Goal: Contribute content: Add original content to the website for others to see

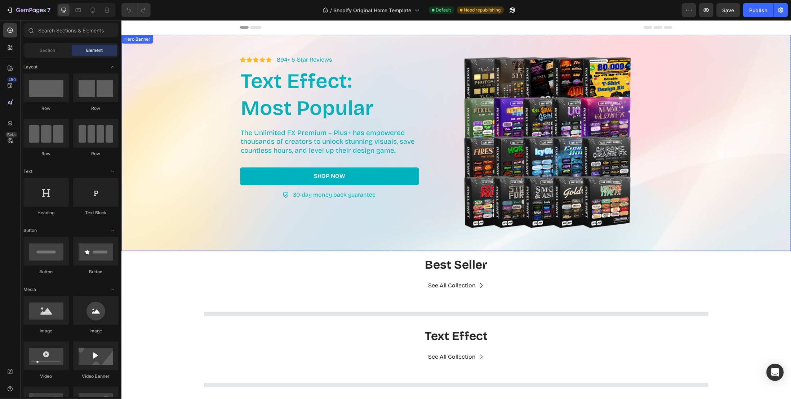
click at [396, 8] on div at bounding box center [395, 6] width 3 height 6
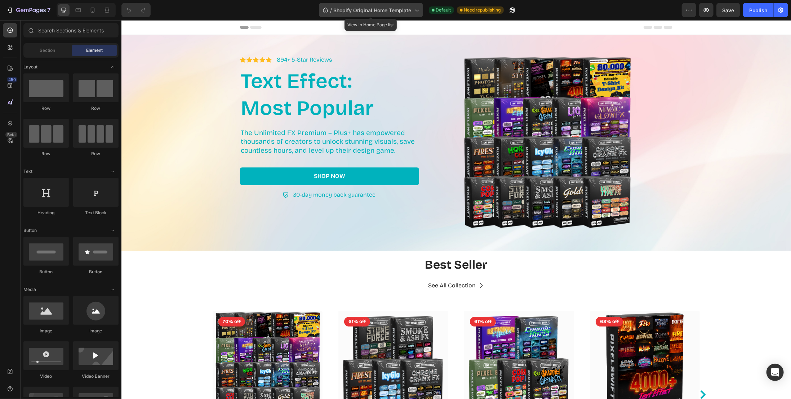
click at [415, 12] on icon at bounding box center [416, 9] width 7 height 7
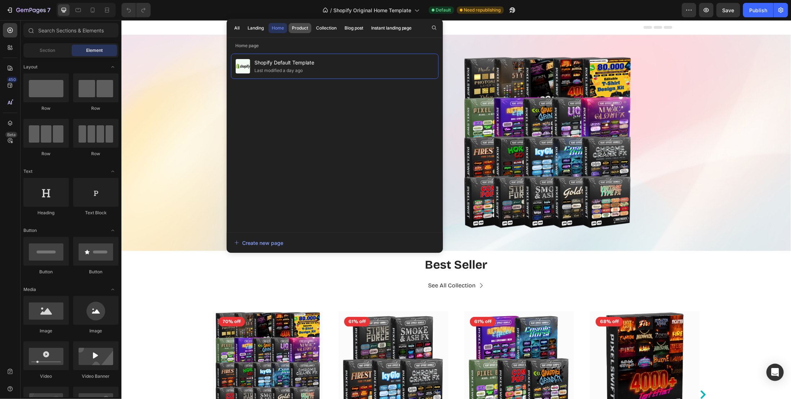
click at [306, 29] on div "Product" at bounding box center [300, 28] width 16 height 6
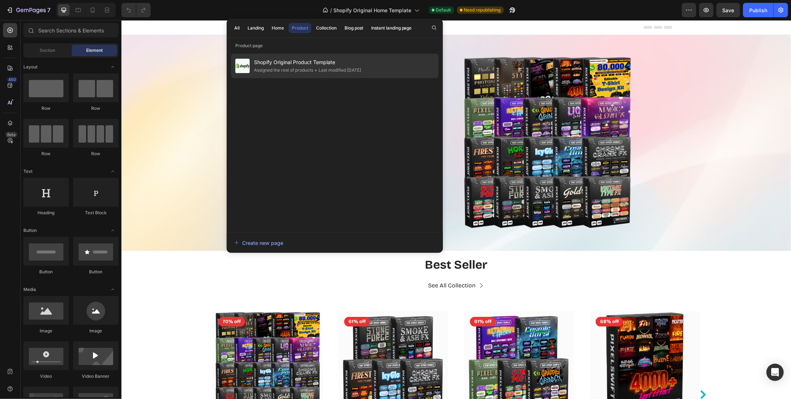
click at [326, 67] on div "• Last modified 14 days ago" at bounding box center [337, 70] width 48 height 7
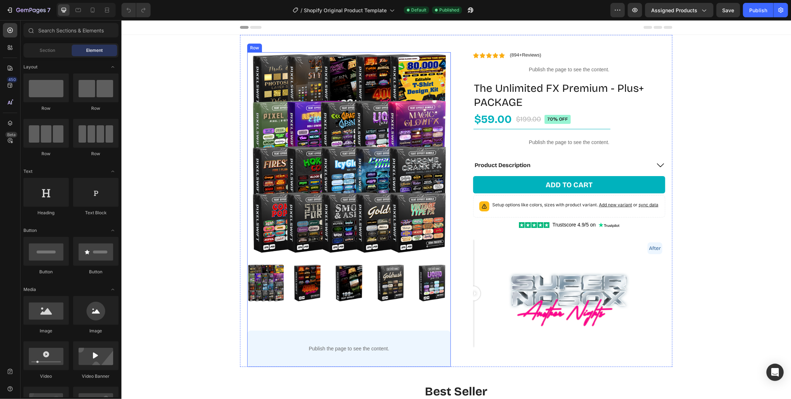
click at [439, 316] on div "Product Images Publish the page to see the content. Custom Code Row Row" at bounding box center [349, 209] width 204 height 315
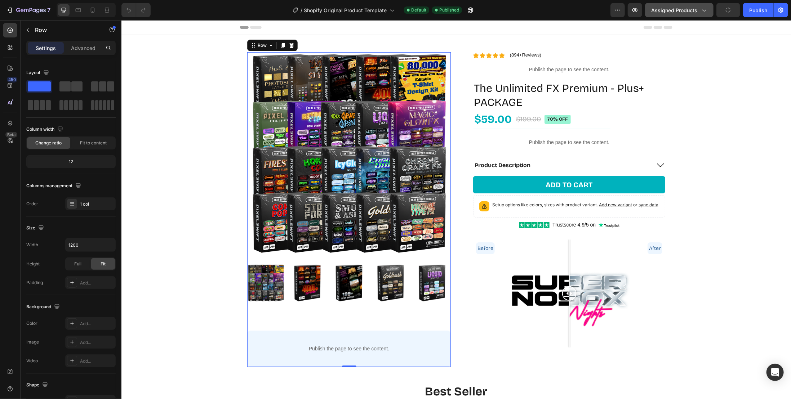
click at [689, 10] on span "Assigned Products" at bounding box center [674, 10] width 46 height 8
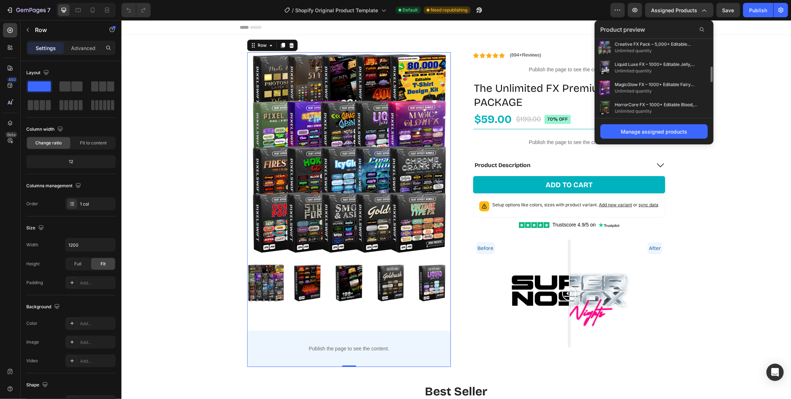
scroll to position [215, 0]
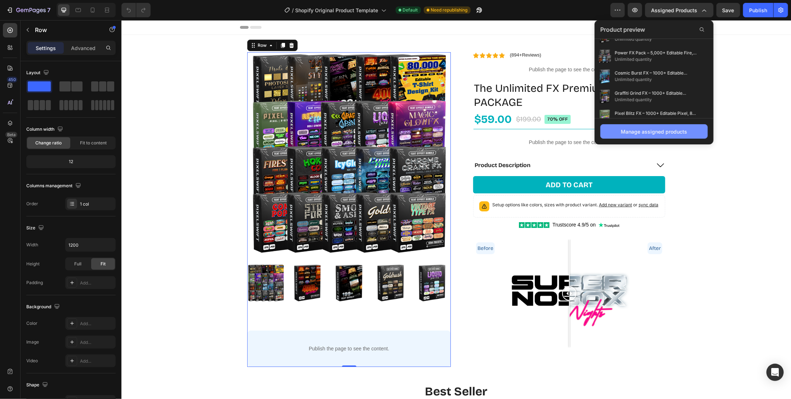
click at [653, 130] on div "Manage assigned products" at bounding box center [654, 132] width 66 height 8
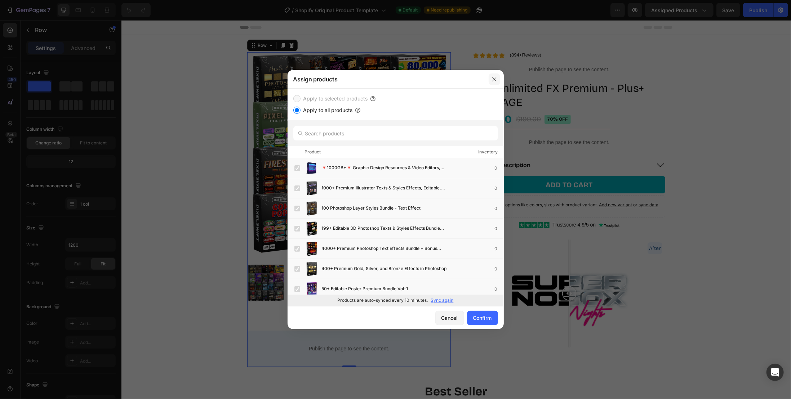
click at [494, 80] on icon "button" at bounding box center [495, 79] width 6 height 6
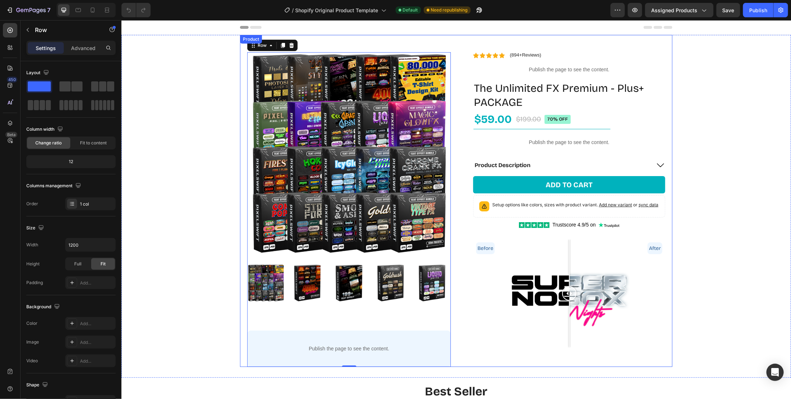
click at [453, 44] on div "Product Images Publish the page to see the content. Custom Code Row Row Row 0 I…" at bounding box center [456, 201] width 433 height 332
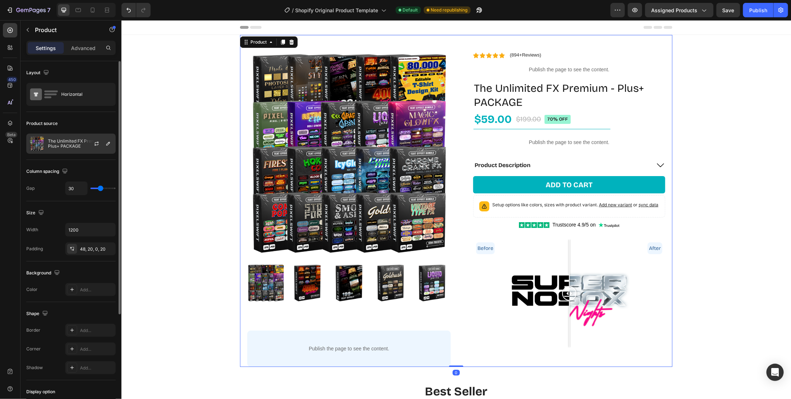
click at [90, 145] on div at bounding box center [100, 143] width 32 height 19
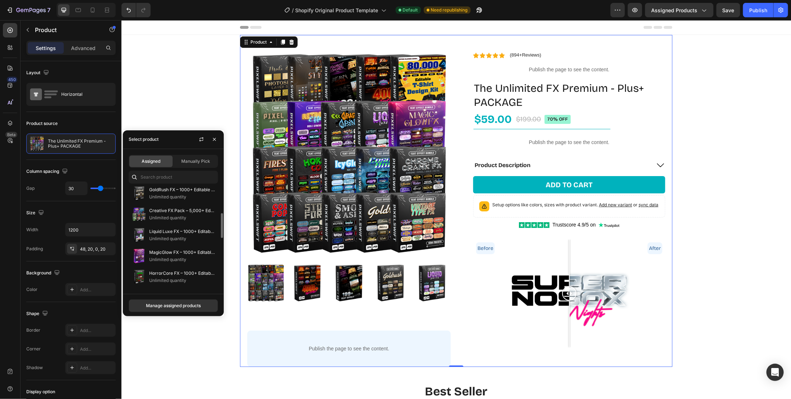
scroll to position [144, 0]
drag, startPoint x: 222, startPoint y: 232, endPoint x: 219, endPoint y: 280, distance: 47.3
click at [219, 280] on div at bounding box center [220, 238] width 5 height 102
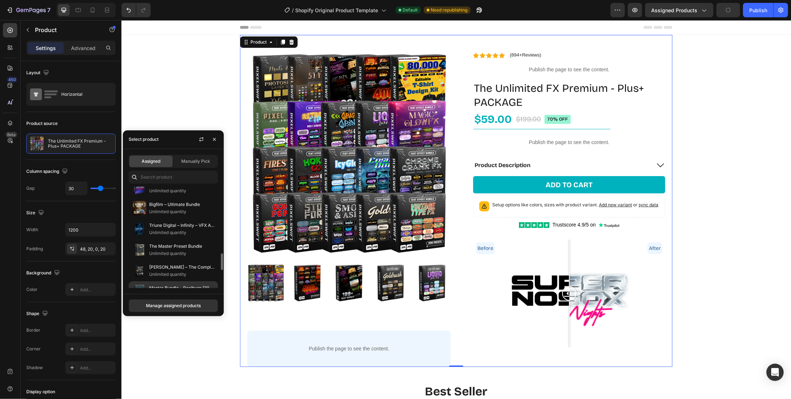
scroll to position [443, 0]
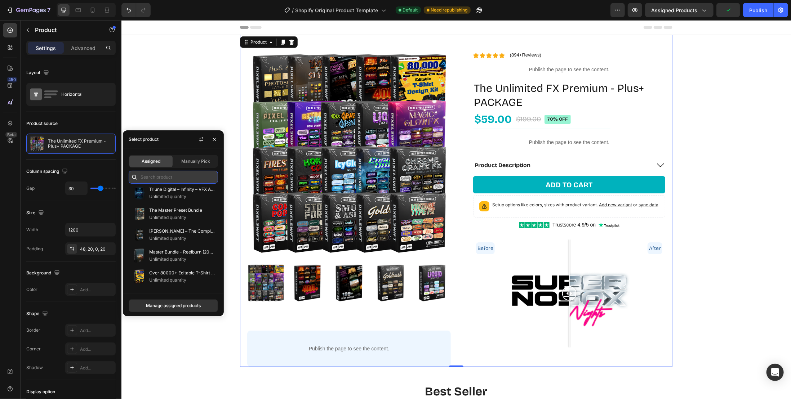
drag, startPoint x: 171, startPoint y: 179, endPoint x: 175, endPoint y: 179, distance: 4.3
click at [171, 178] on input "text" at bounding box center [173, 177] width 89 height 13
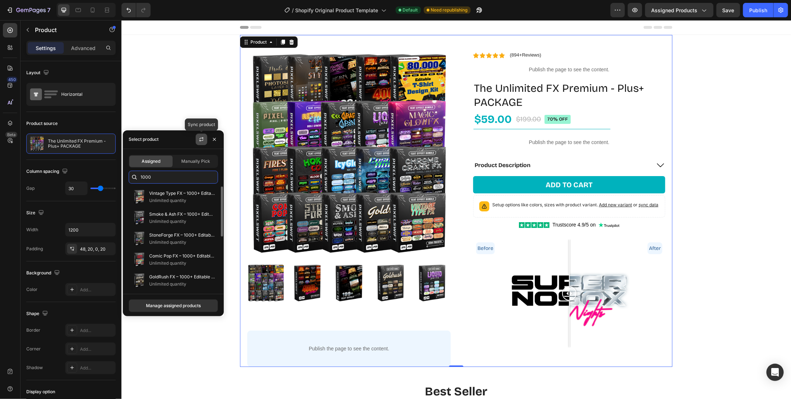
type input "1000"
click at [202, 139] on icon "button" at bounding box center [202, 140] width 6 height 6
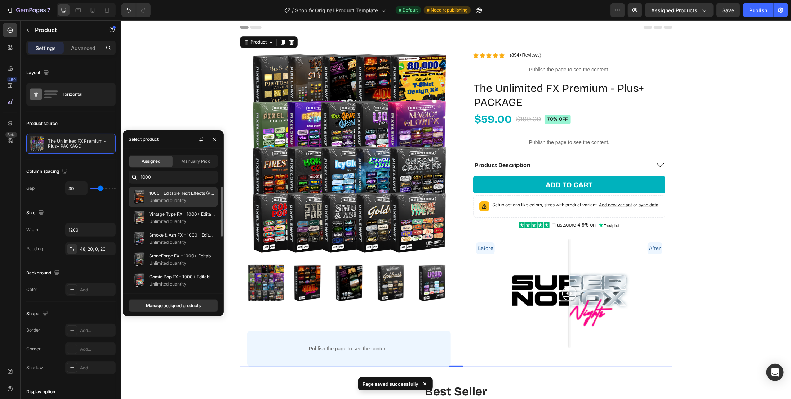
click at [189, 196] on p "1000+ Editable Text Effects (PSD + EPS)" at bounding box center [182, 193] width 66 height 7
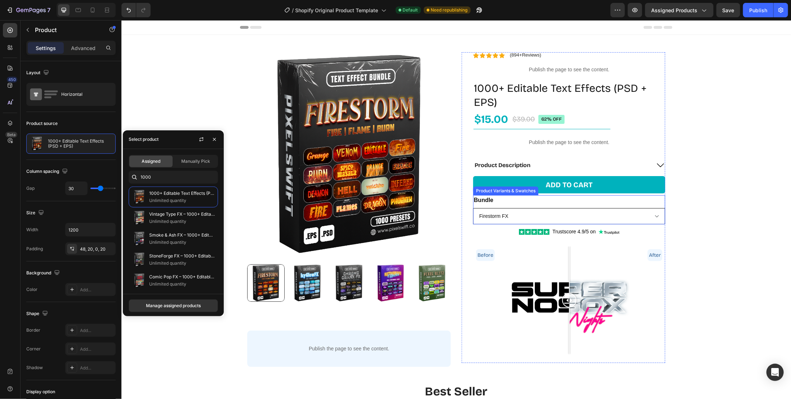
click at [630, 218] on select "Firestorm FX IcyGlow FX Chrome Crank FX RetroWave FX Pixel Blitz FX Graffiti Gr…" at bounding box center [569, 216] width 192 height 16
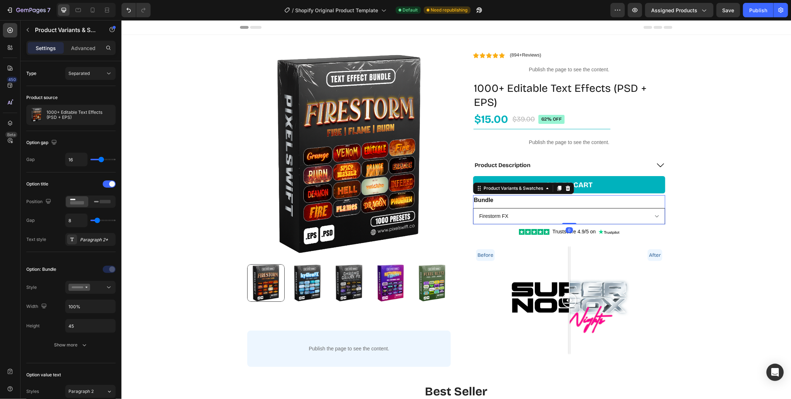
click at [627, 216] on select "Firestorm FX IcyGlow FX Chrome Crank FX RetroWave FX Pixel Blitz FX Graffiti Gr…" at bounding box center [569, 216] width 192 height 16
click at [585, 204] on div "Bundle Firestorm FX IcyGlow FX Chrome Crank FX RetroWave FX Pixel Blitz FX Graf…" at bounding box center [569, 209] width 192 height 29
click at [102, 200] on rect at bounding box center [105, 201] width 11 height 3
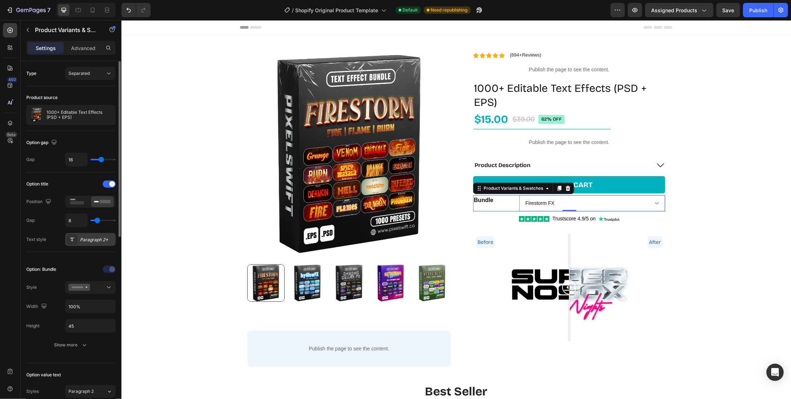
click at [95, 238] on div "Paragraph 2*" at bounding box center [97, 240] width 34 height 6
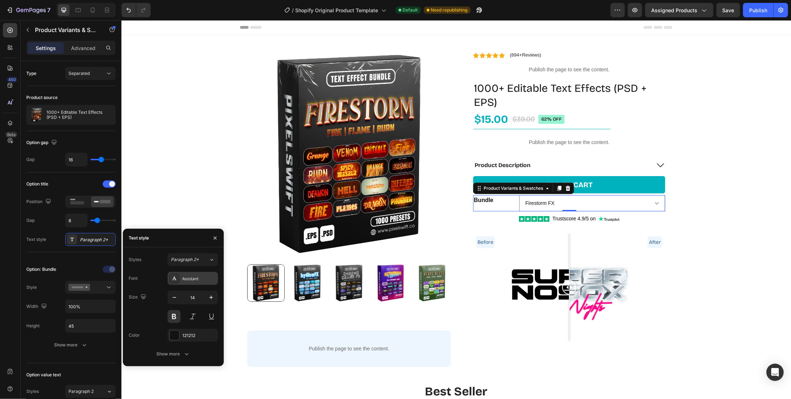
click at [204, 280] on div "Assistant" at bounding box center [199, 279] width 34 height 6
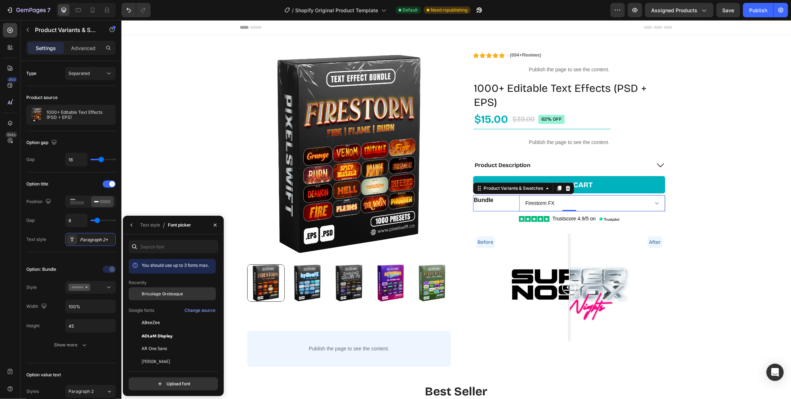
click at [167, 294] on span "Bricolage Grotesque" at bounding box center [162, 294] width 41 height 6
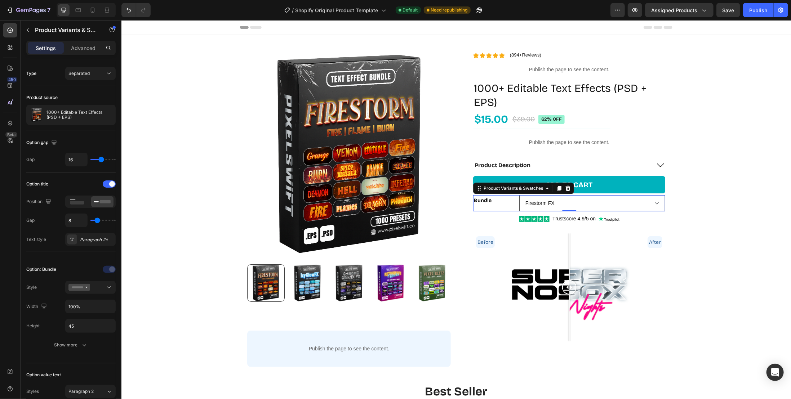
click at [571, 203] on select "Firestorm FX IcyGlow FX Chrome Crank FX RetroWave FX Pixel Blitz FX Graffiti Gr…" at bounding box center [592, 203] width 146 height 16
click at [566, 203] on select "Firestorm FX IcyGlow FX Chrome Crank FX RetroWave FX Pixel Blitz FX Graffiti Gr…" at bounding box center [592, 203] width 146 height 16
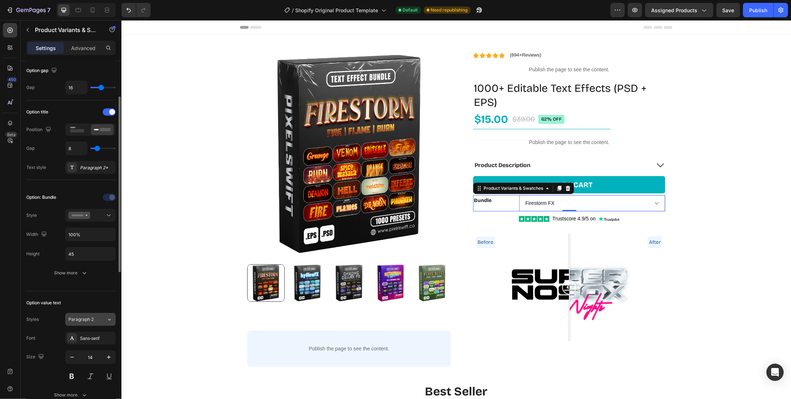
click at [105, 319] on div "Paragraph 2" at bounding box center [87, 319] width 38 height 6
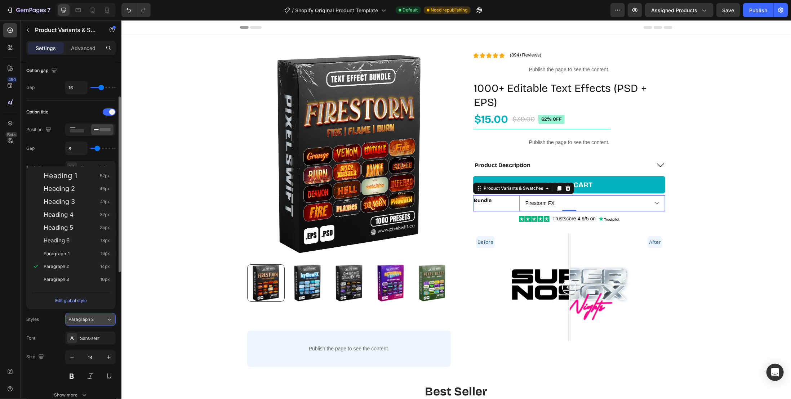
click at [107, 316] on icon at bounding box center [109, 319] width 6 height 7
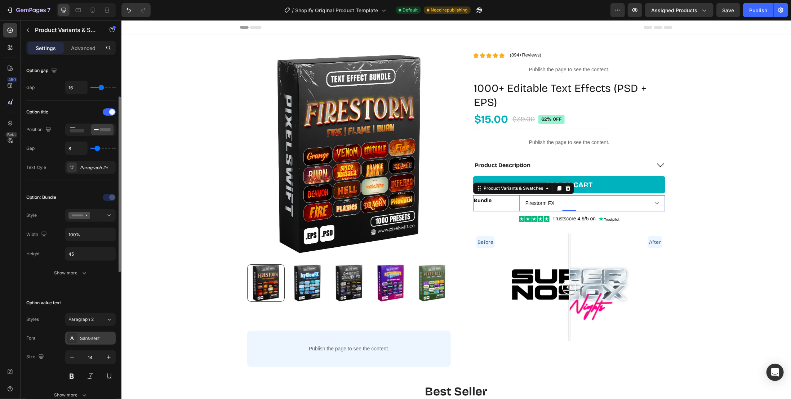
click at [106, 336] on div "Sans-serif" at bounding box center [97, 339] width 34 height 6
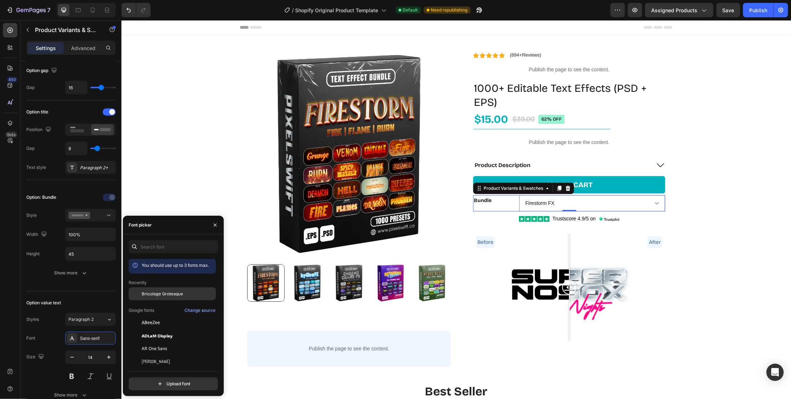
click at [153, 297] on span "Bricolage Grotesque" at bounding box center [162, 294] width 41 height 6
click at [192, 161] on div "Product Images Publish the page to see the content. Custom Code Row Row Row Ico…" at bounding box center [456, 201] width 670 height 332
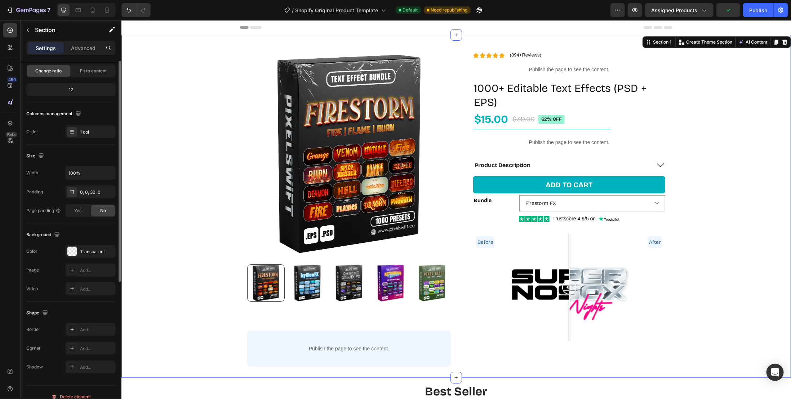
scroll to position [0, 0]
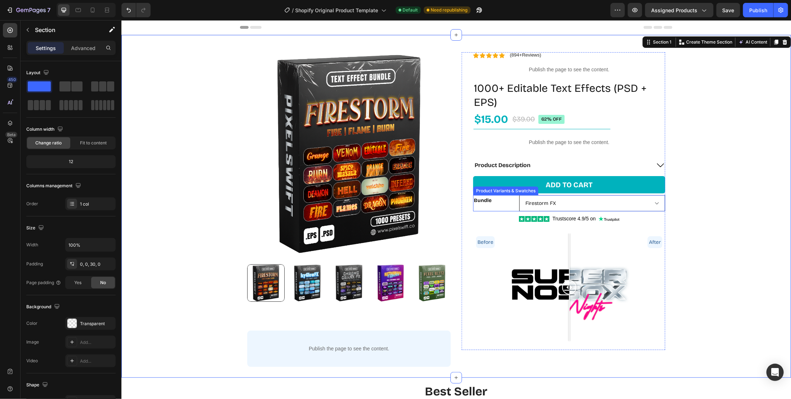
click at [651, 202] on select "Firestorm FX IcyGlow FX Chrome Crank FX RetroWave FX Pixel Blitz FX Graffiti Gr…" at bounding box center [592, 203] width 146 height 16
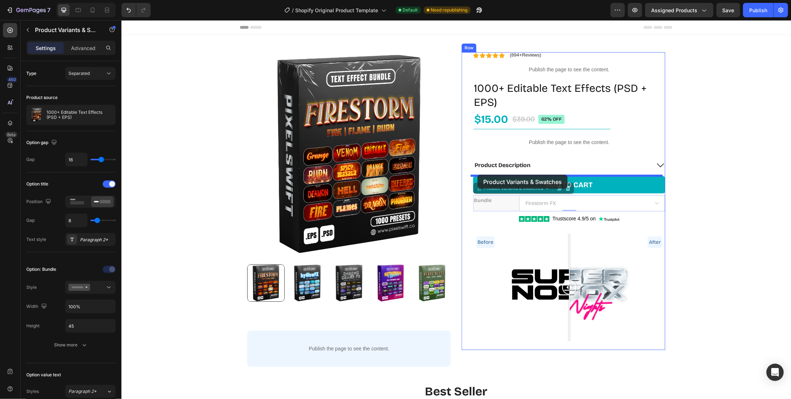
drag, startPoint x: 475, startPoint y: 192, endPoint x: 477, endPoint y: 174, distance: 17.4
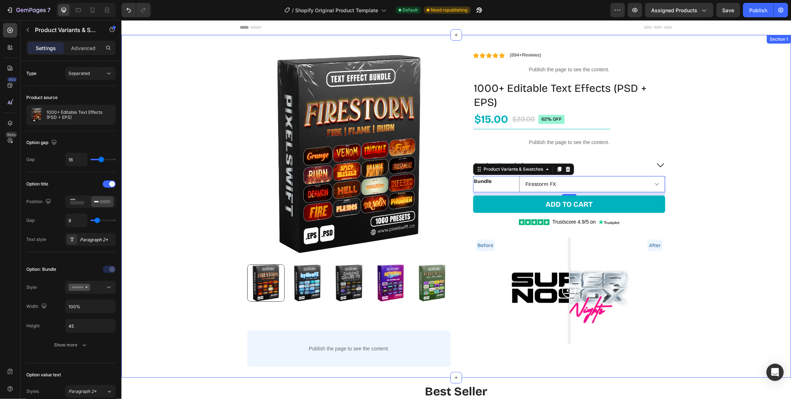
click at [705, 205] on div "Product Images Publish the page to see the content. Custom Code Row Row Row Ico…" at bounding box center [456, 201] width 670 height 332
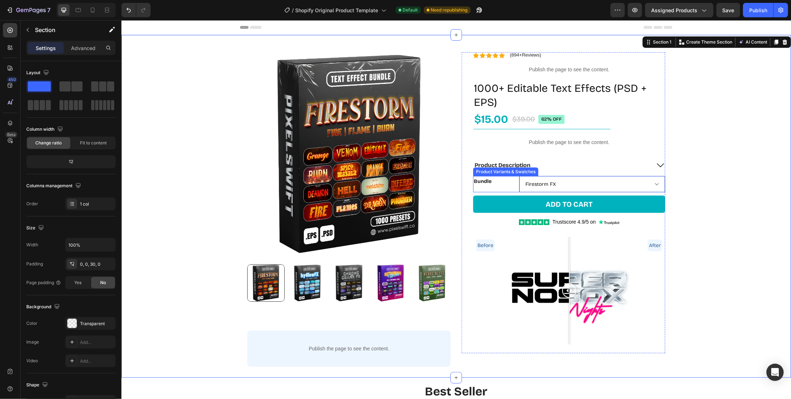
click at [570, 183] on select "Firestorm FX IcyGlow FX Chrome Crank FX RetroWave FX Pixel Blitz FX Graffiti Gr…" at bounding box center [592, 184] width 146 height 16
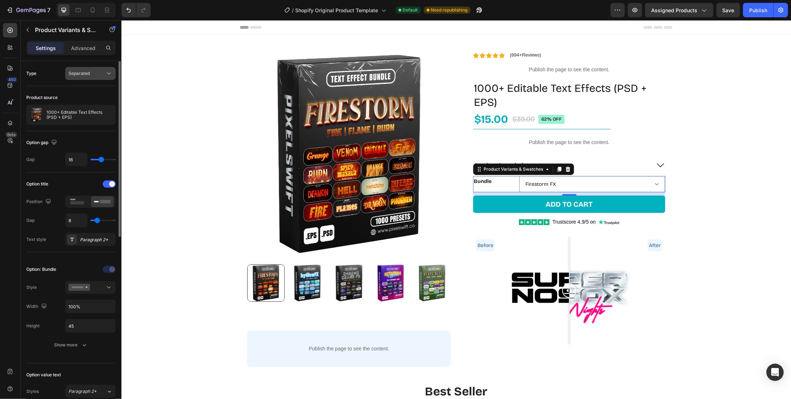
click at [87, 75] on span "Separated" at bounding box center [78, 73] width 21 height 5
click at [85, 104] on span "Combine" at bounding box center [77, 104] width 18 height 6
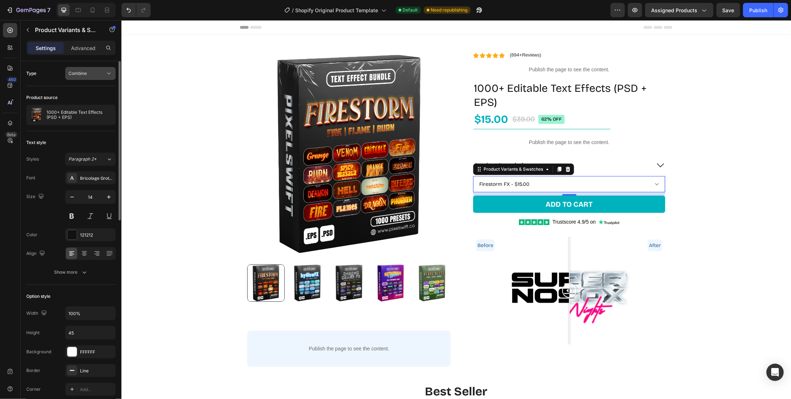
click at [95, 77] on button "Combine" at bounding box center [90, 73] width 50 height 13
click at [92, 90] on p "Separated" at bounding box center [88, 91] width 41 height 6
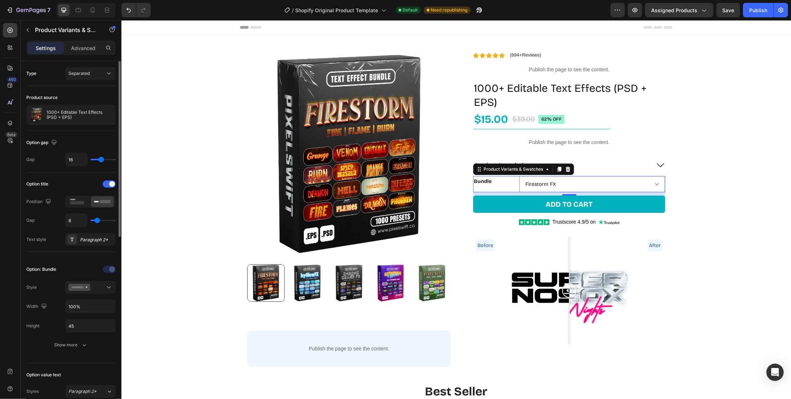
scroll to position [72, 0]
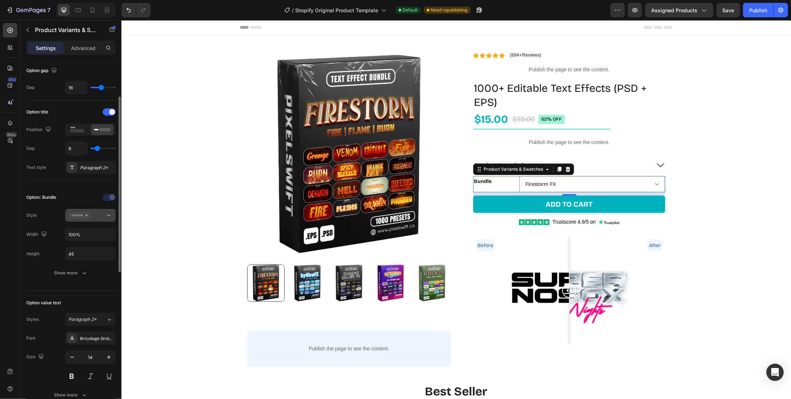
click at [104, 214] on div at bounding box center [90, 215] width 44 height 7
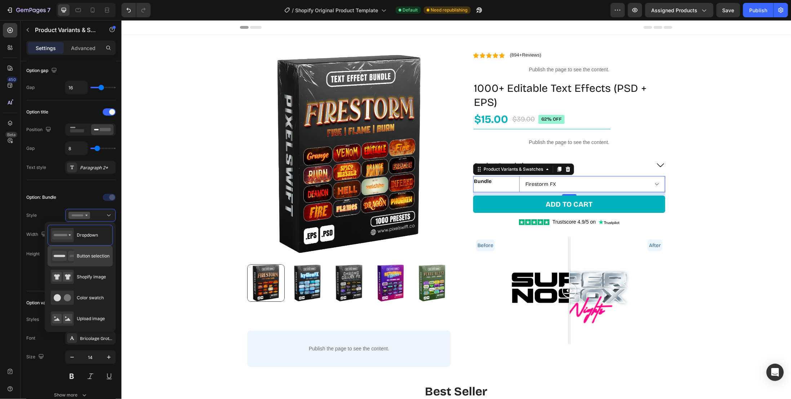
click at [95, 256] on span "Button selection" at bounding box center [93, 256] width 33 height 6
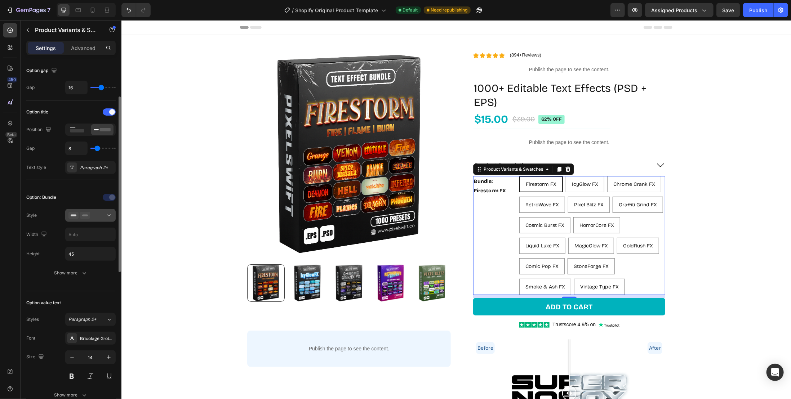
click at [94, 217] on div at bounding box center [90, 215] width 44 height 7
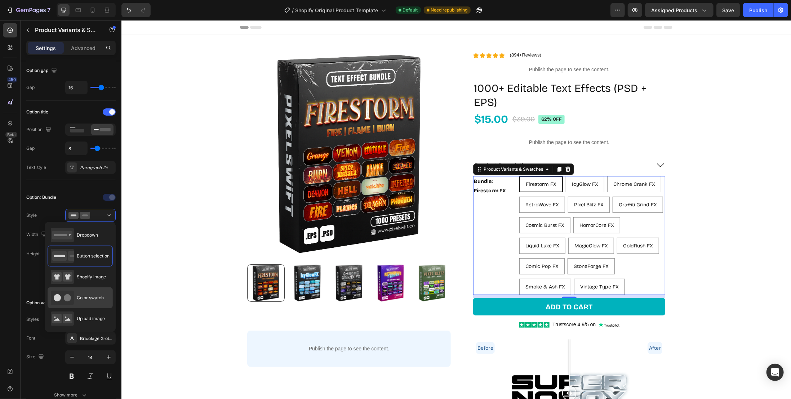
click at [97, 296] on span "Color swatch" at bounding box center [90, 298] width 27 height 6
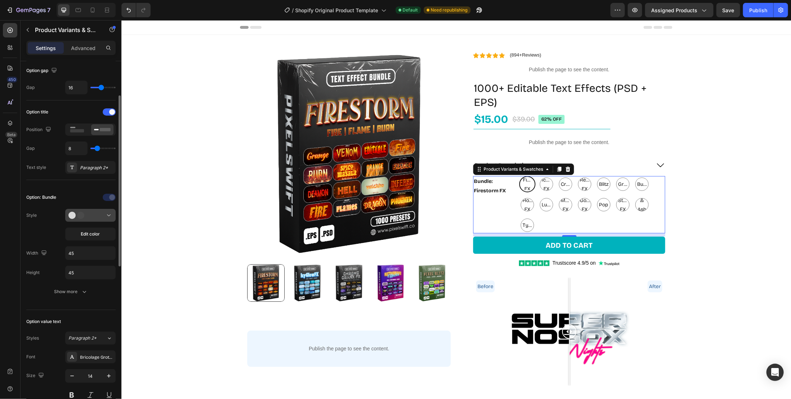
click at [99, 216] on div at bounding box center [90, 215] width 44 height 7
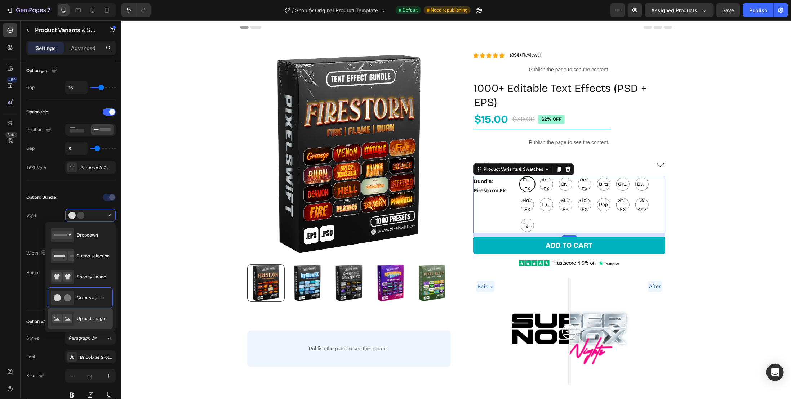
click at [92, 316] on span "Upload image" at bounding box center [91, 319] width 28 height 6
type input "64"
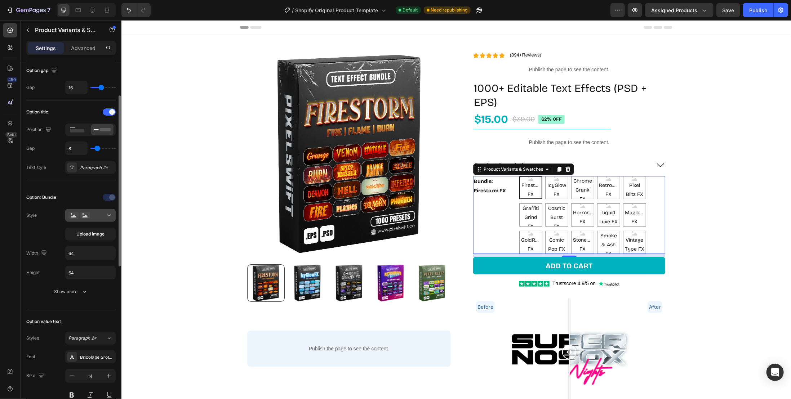
click at [104, 213] on div at bounding box center [90, 215] width 44 height 7
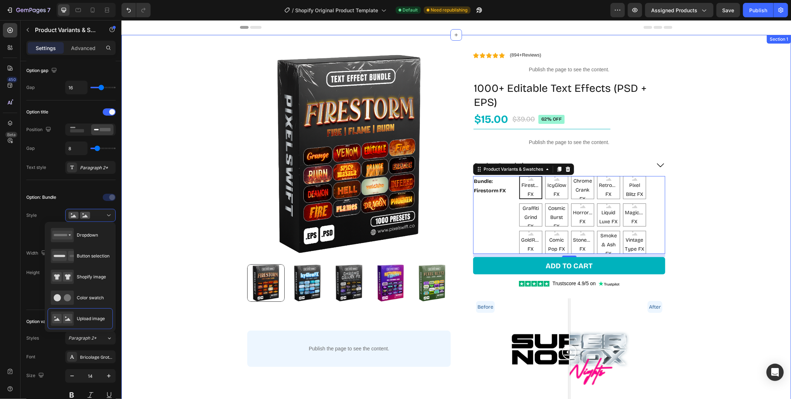
click at [158, 265] on div "Product Images Publish the page to see the content. Custom Code Row Row Row Ico…" at bounding box center [456, 225] width 670 height 380
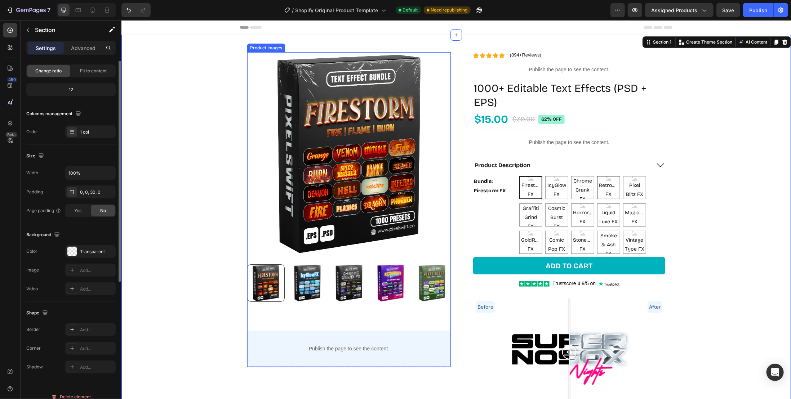
scroll to position [0, 0]
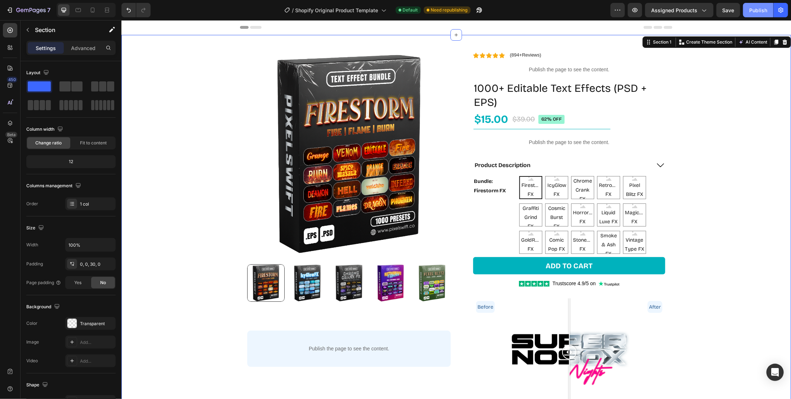
click at [751, 11] on div "Publish" at bounding box center [758, 10] width 18 height 8
click at [505, 212] on div "Bundle: Firestorm FX" at bounding box center [494, 215] width 43 height 78
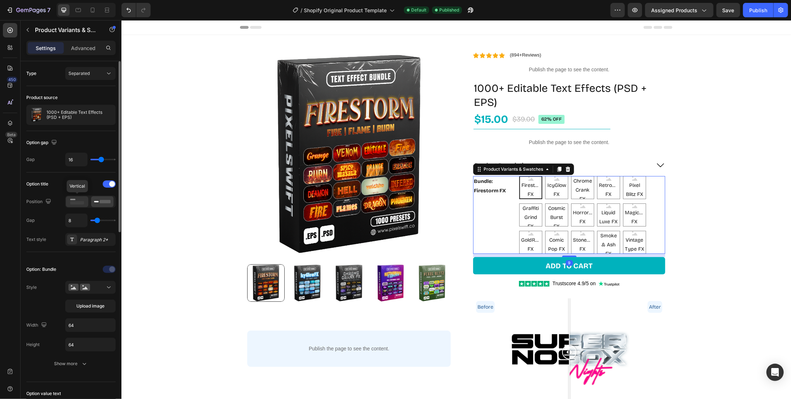
click at [80, 201] on rect at bounding box center [77, 202] width 14 height 3
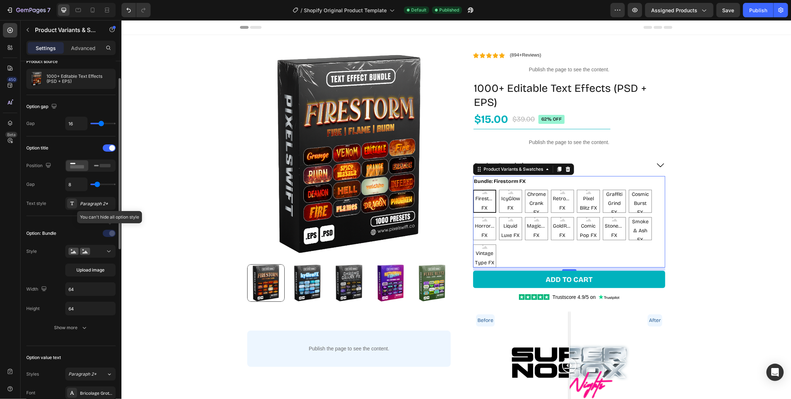
scroll to position [72, 0]
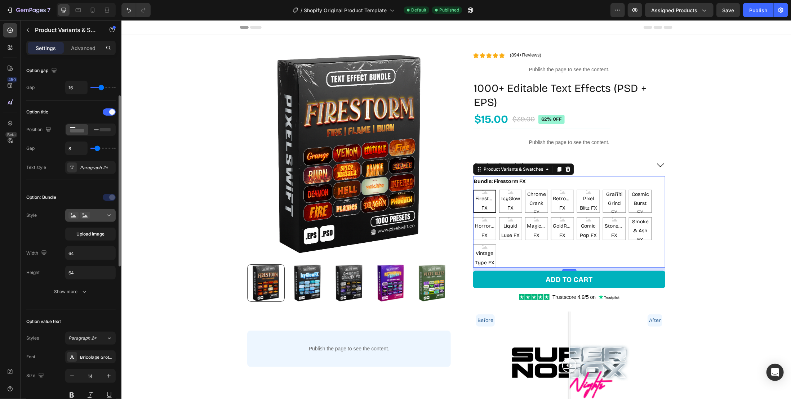
click at [100, 216] on div at bounding box center [90, 215] width 44 height 7
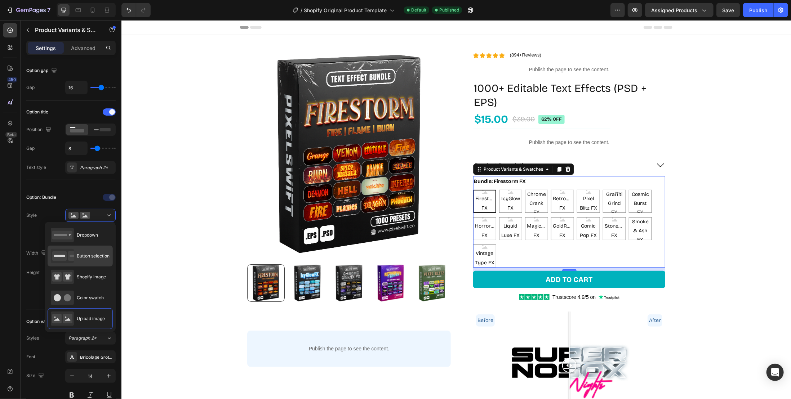
click at [101, 253] on span "Button selection" at bounding box center [93, 256] width 33 height 6
type input "45"
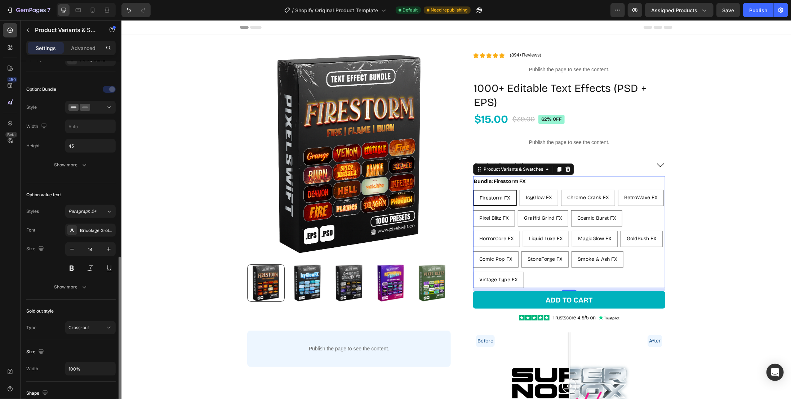
scroll to position [252, 0]
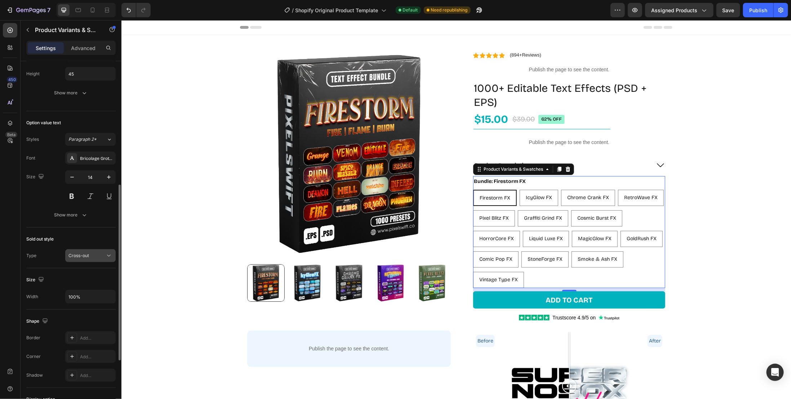
click at [81, 249] on button "Cross-out" at bounding box center [90, 255] width 50 height 13
click at [98, 253] on div "Cross-out" at bounding box center [86, 256] width 37 height 6
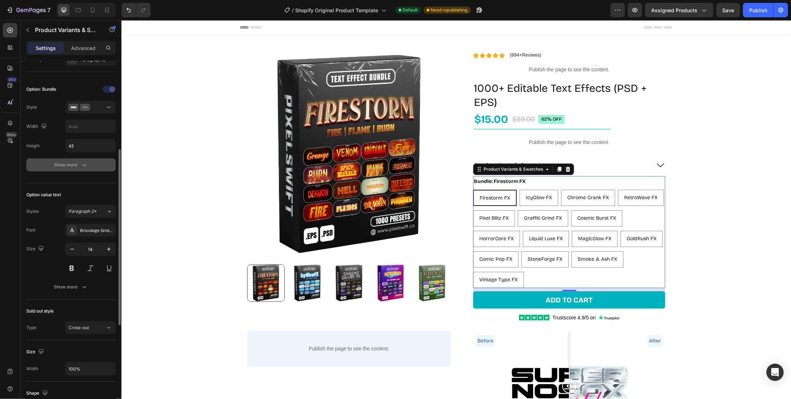
click at [88, 165] on button "Show more" at bounding box center [70, 165] width 89 height 13
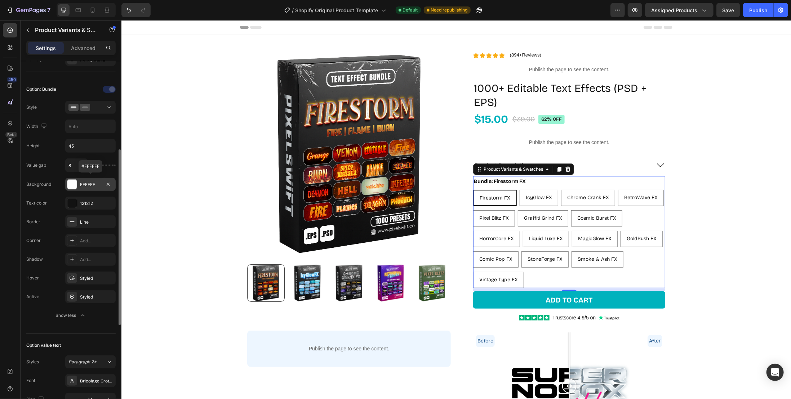
click at [90, 182] on div "FFFFFF" at bounding box center [90, 185] width 21 height 6
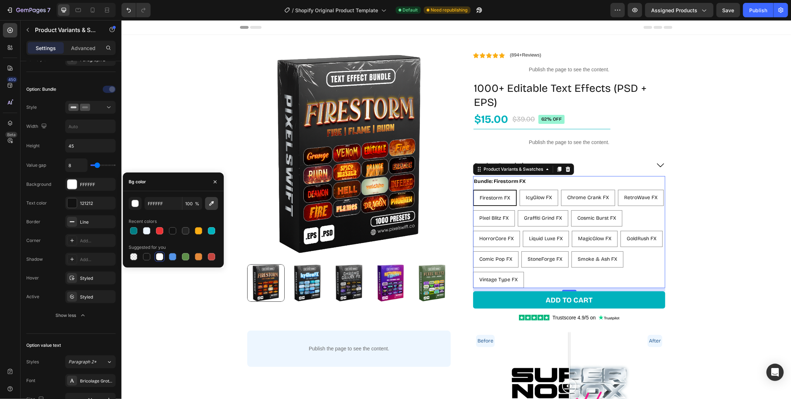
click at [209, 204] on icon "button" at bounding box center [211, 203] width 7 height 7
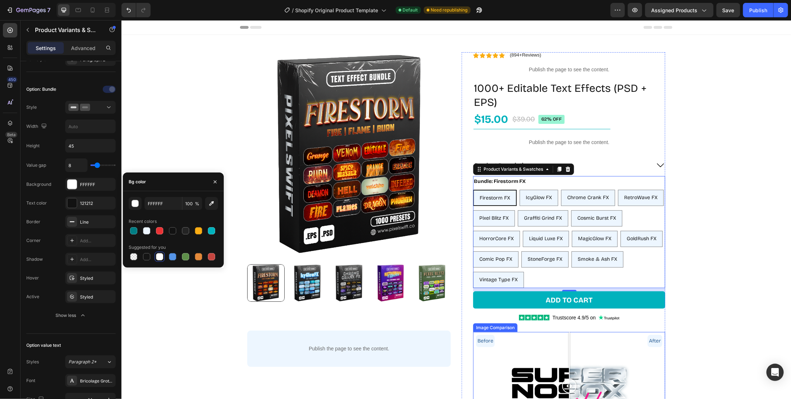
type input "EDF6FF"
click at [95, 201] on div "121212" at bounding box center [90, 203] width 21 height 6
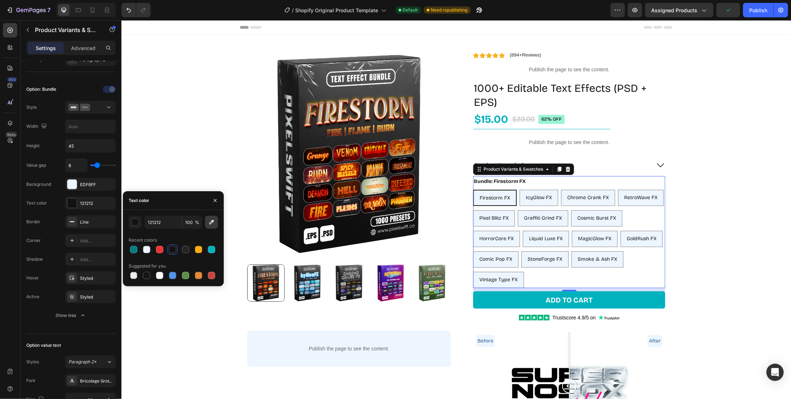
click at [211, 223] on icon "button" at bounding box center [211, 222] width 5 height 5
type input "2A5D93"
click at [109, 219] on icon "button" at bounding box center [108, 222] width 6 height 6
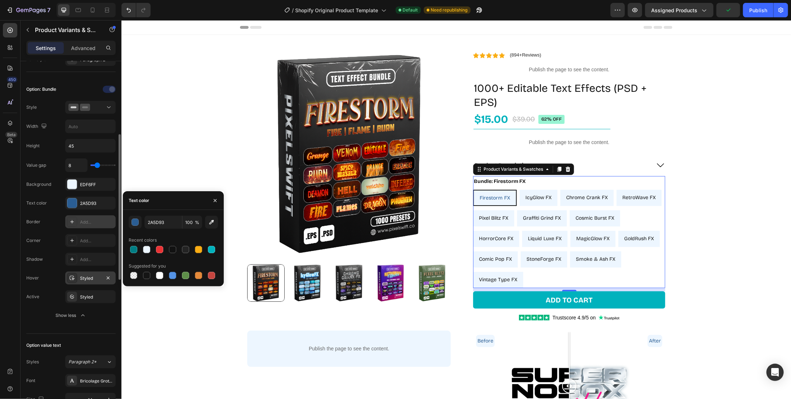
click at [93, 279] on div "Styled" at bounding box center [90, 278] width 21 height 6
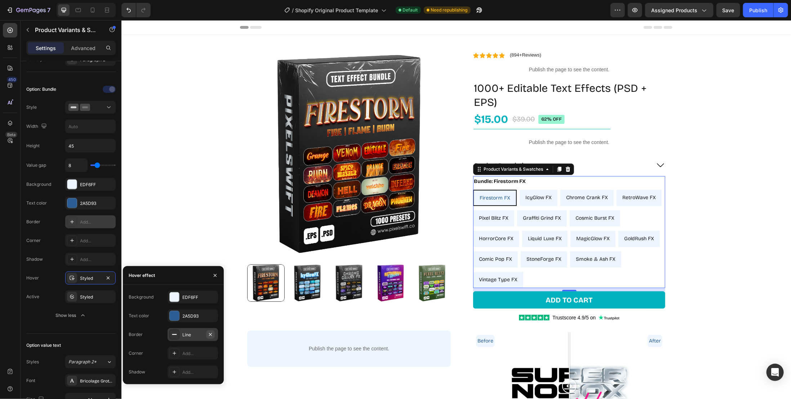
click at [214, 336] on button "button" at bounding box center [210, 335] width 9 height 9
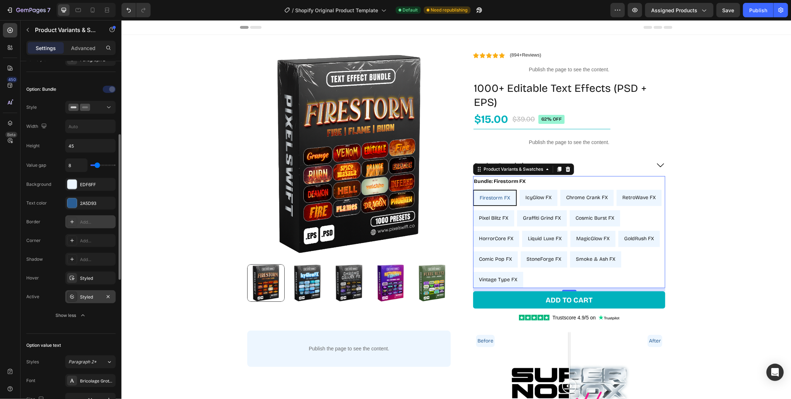
click at [99, 294] on div "Styled" at bounding box center [90, 297] width 21 height 6
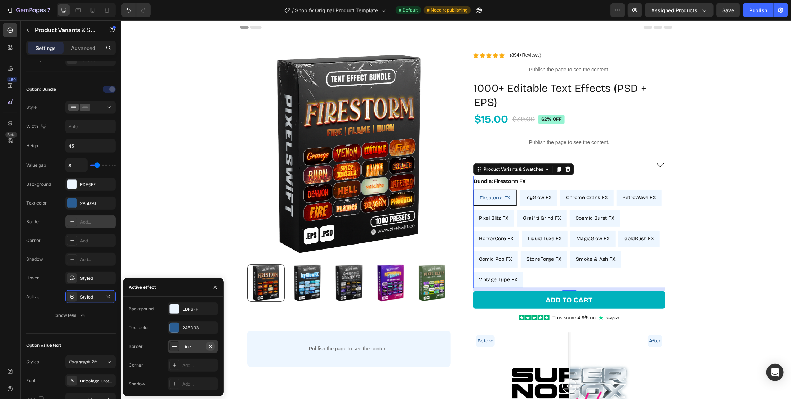
click at [211, 347] on icon "button" at bounding box center [210, 346] width 3 height 3
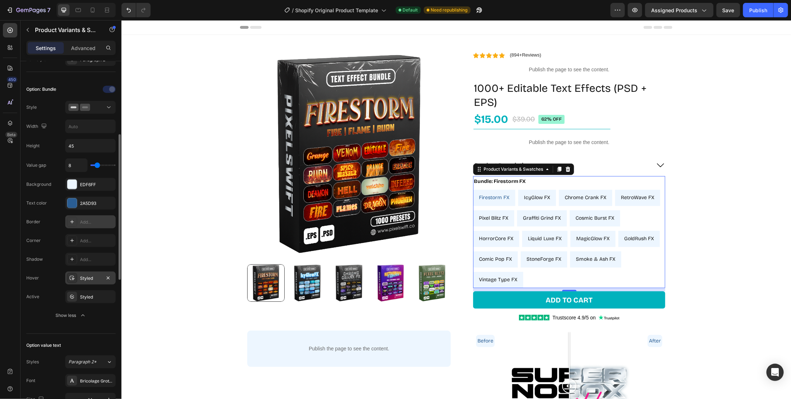
click at [96, 279] on div "Styled" at bounding box center [90, 278] width 21 height 6
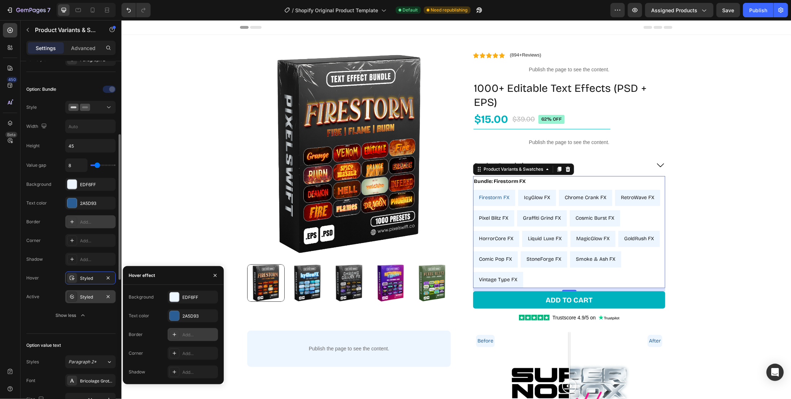
click at [90, 296] on div "Styled" at bounding box center [90, 297] width 21 height 6
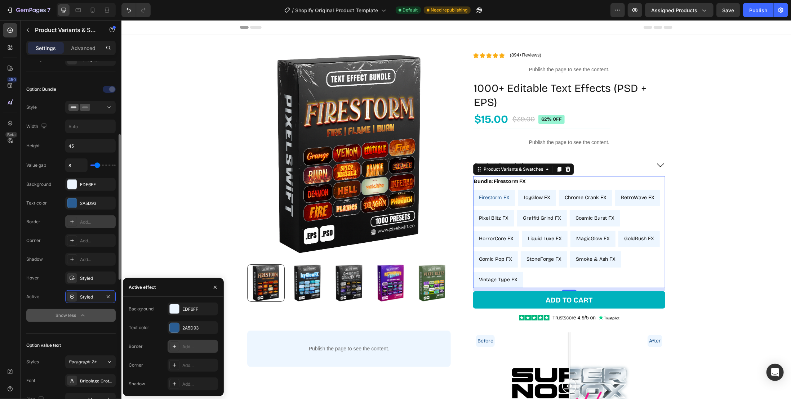
click at [83, 309] on button "Show less" at bounding box center [70, 315] width 89 height 13
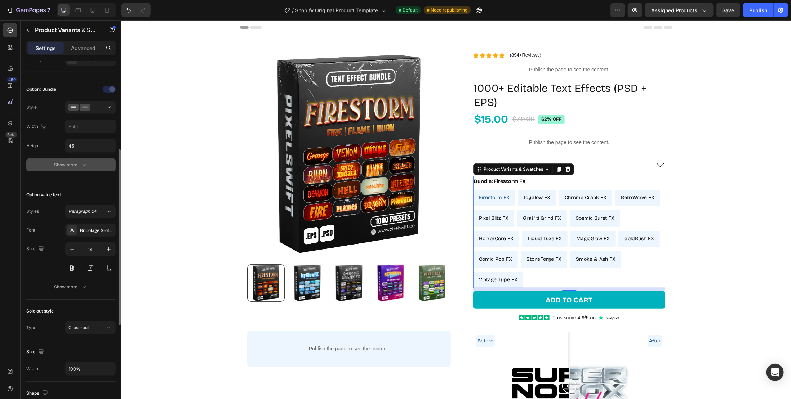
click at [83, 166] on icon "button" at bounding box center [84, 164] width 7 height 7
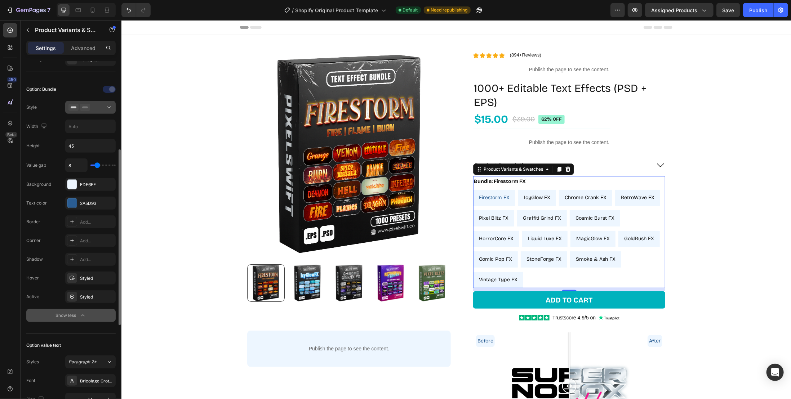
click at [110, 104] on icon at bounding box center [108, 107] width 7 height 7
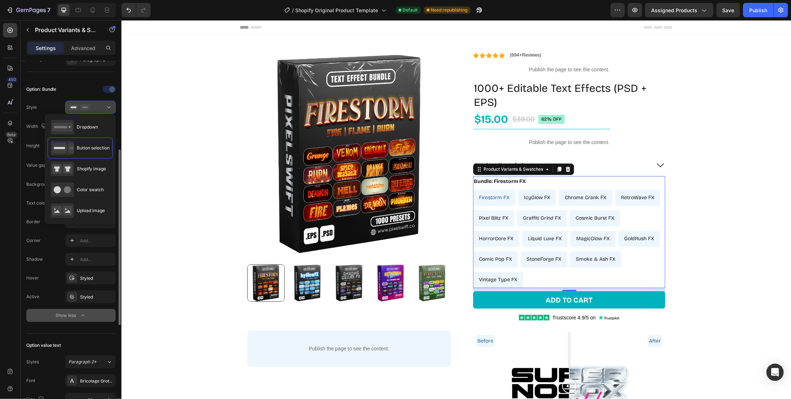
click at [111, 104] on icon at bounding box center [108, 107] width 7 height 7
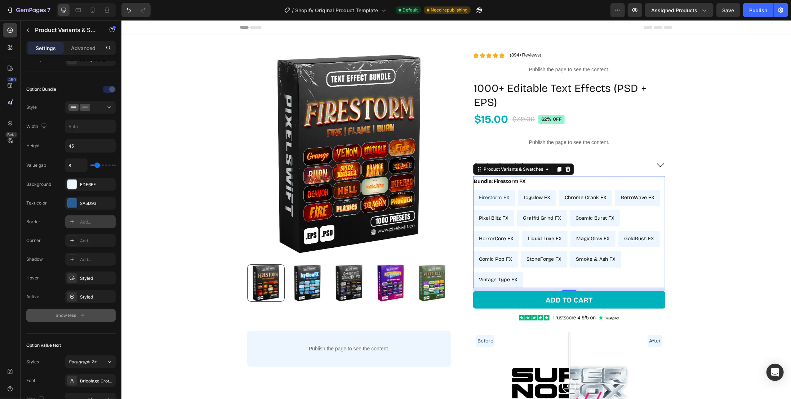
click at [91, 221] on div "Add..." at bounding box center [97, 222] width 34 height 6
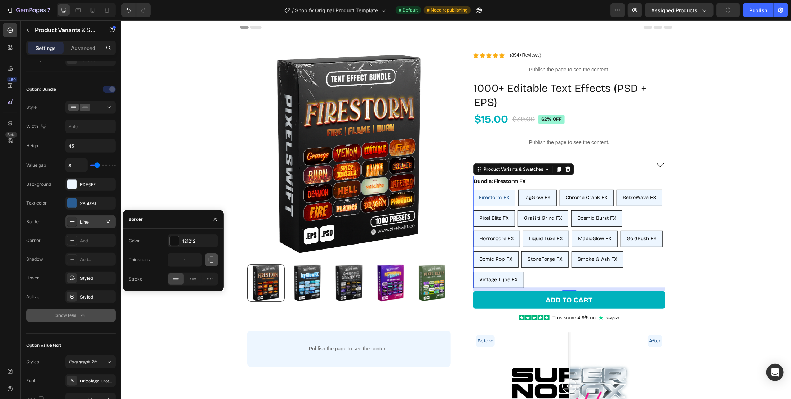
click at [211, 260] on icon "button" at bounding box center [211, 259] width 7 height 7
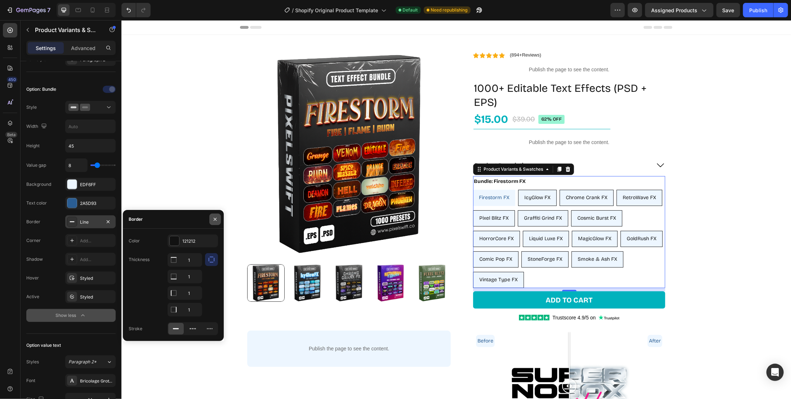
click at [214, 217] on icon "button" at bounding box center [215, 220] width 6 height 6
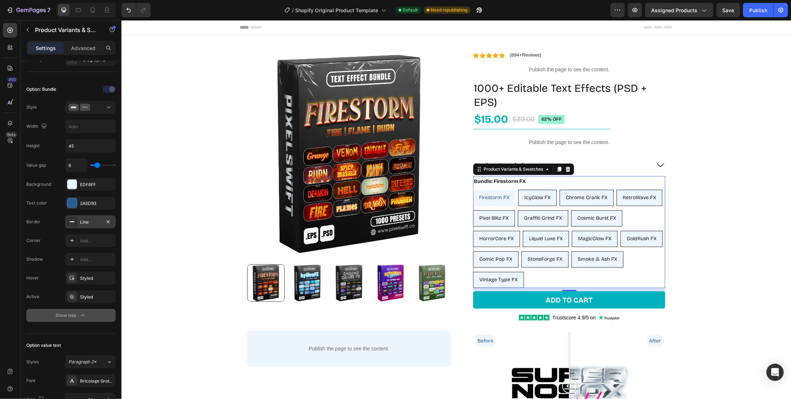
click at [94, 219] on div "Line" at bounding box center [90, 222] width 21 height 6
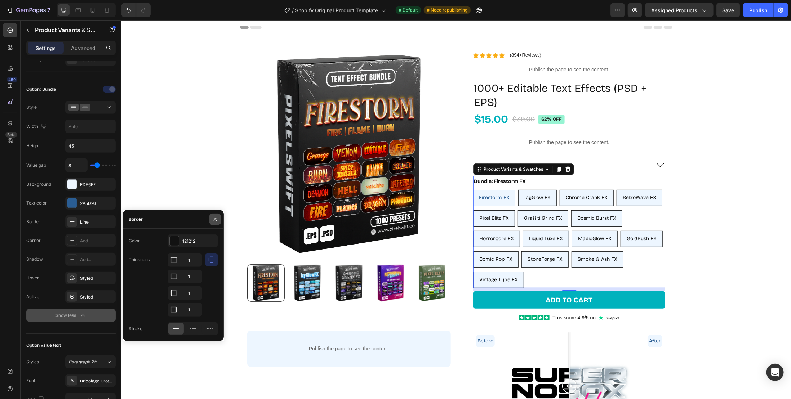
click at [215, 219] on icon "button" at bounding box center [215, 220] width 6 height 6
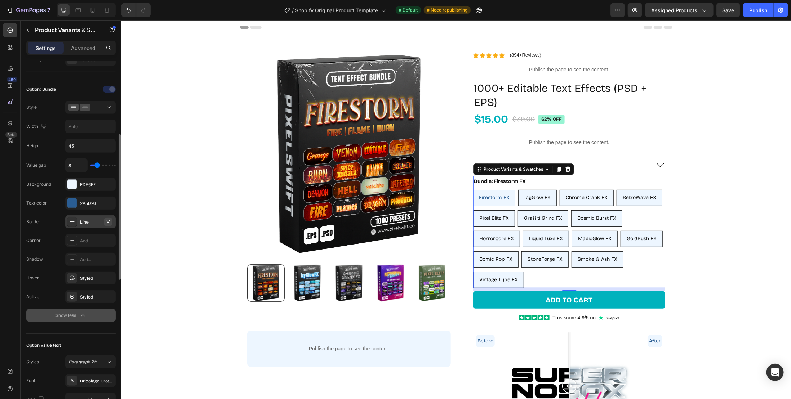
click at [108, 219] on icon "button" at bounding box center [108, 222] width 6 height 6
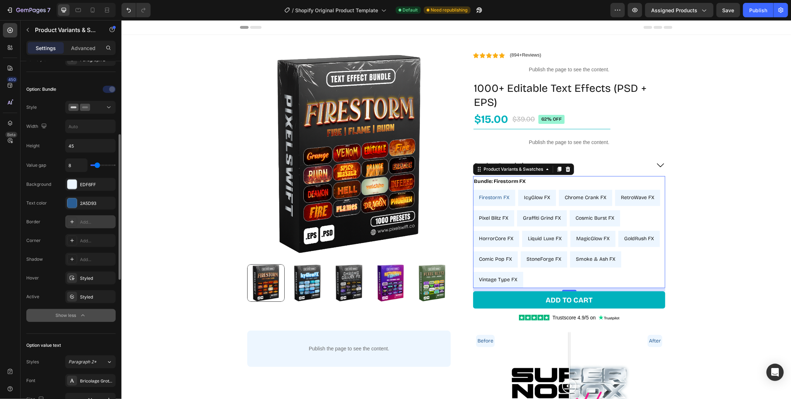
click at [71, 219] on icon at bounding box center [72, 222] width 6 height 6
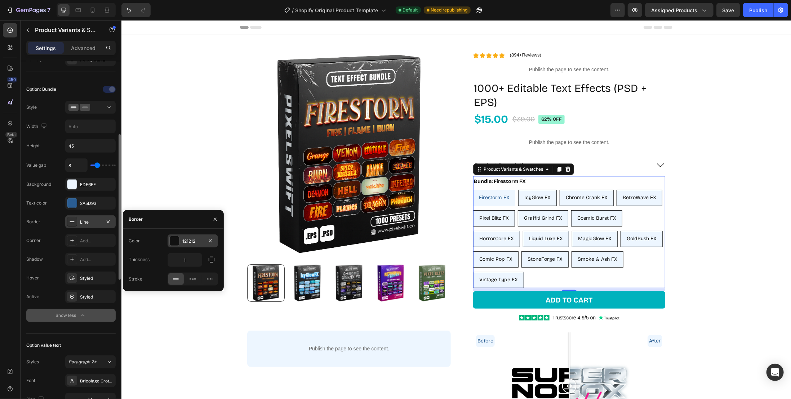
click at [179, 240] on div "121212" at bounding box center [193, 241] width 50 height 13
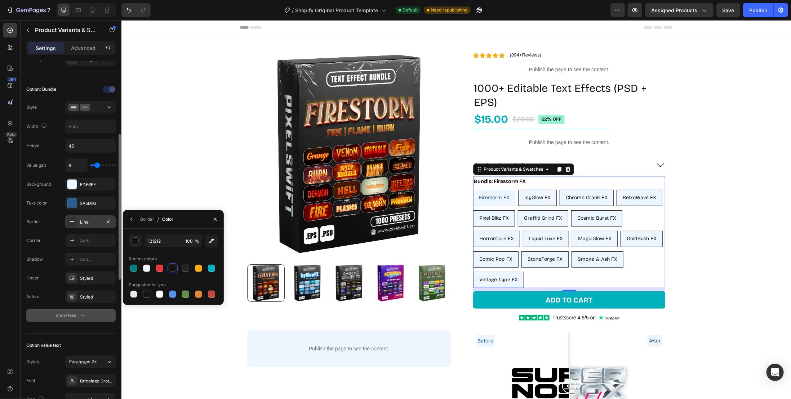
drag, startPoint x: 132, startPoint y: 221, endPoint x: 140, endPoint y: 219, distance: 8.6
click at [132, 220] on icon "button" at bounding box center [132, 220] width 6 height 6
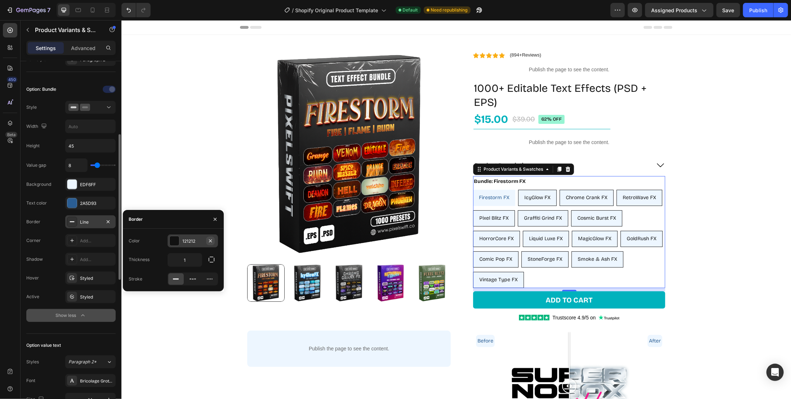
click at [211, 240] on icon "button" at bounding box center [210, 241] width 3 height 3
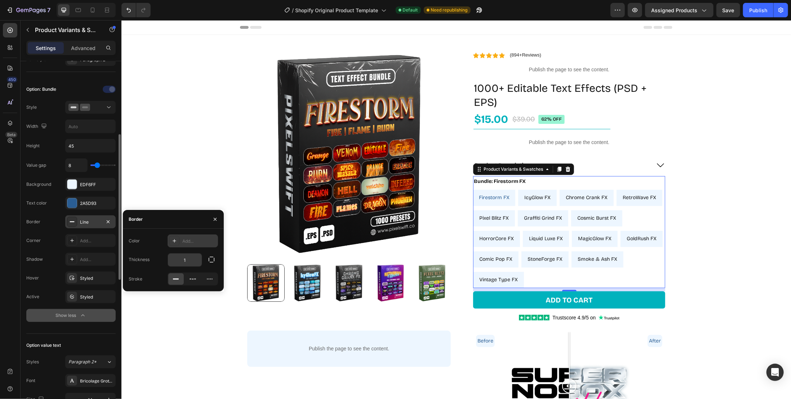
click at [193, 261] on input "1" at bounding box center [185, 260] width 34 height 13
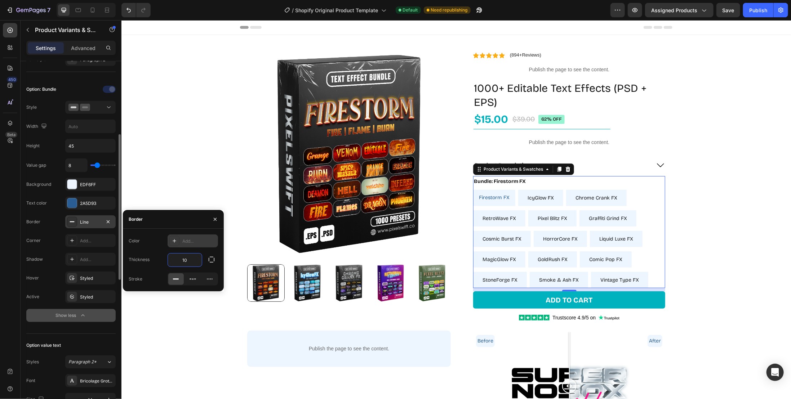
drag, startPoint x: 192, startPoint y: 261, endPoint x: 171, endPoint y: 265, distance: 21.6
click at [171, 265] on input "10" at bounding box center [185, 260] width 34 height 13
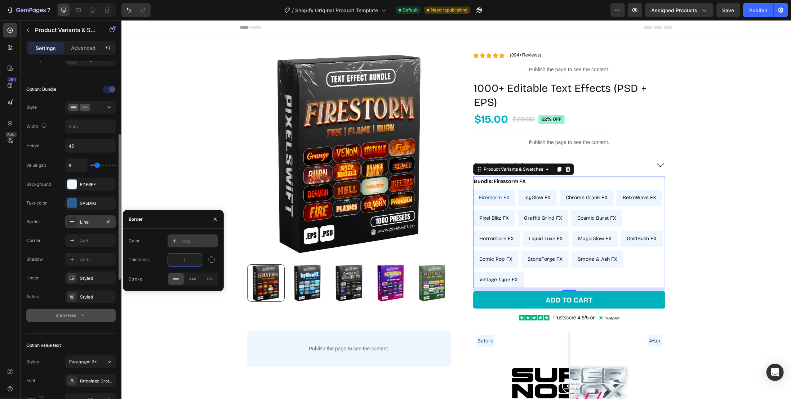
type input "1"
click at [110, 222] on button "button" at bounding box center [108, 222] width 9 height 9
click at [169, 191] on div "Product Images Publish the page to see the content. Custom Code Row Row Row Ico…" at bounding box center [456, 242] width 670 height 414
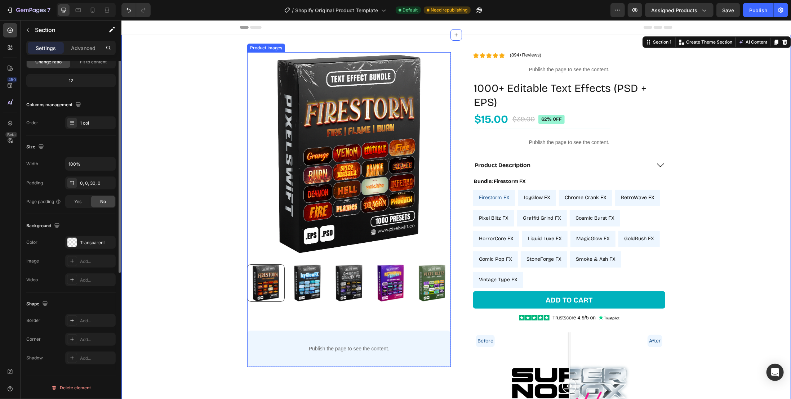
scroll to position [0, 0]
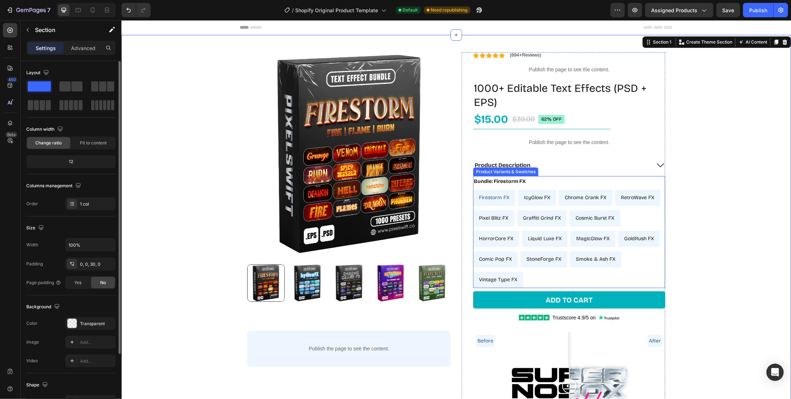
click at [624, 274] on div "Firestorm FX Firestorm FX Firestorm FX IcyGlow FX IcyGlow FX IcyGlow FX Chrome …" at bounding box center [569, 239] width 192 height 98
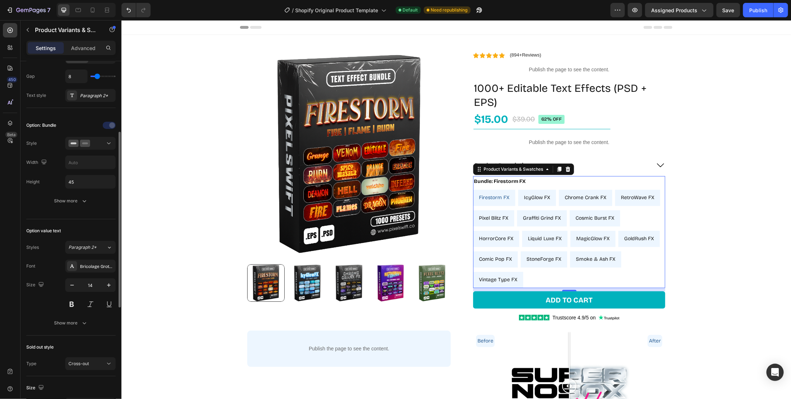
scroll to position [180, 0]
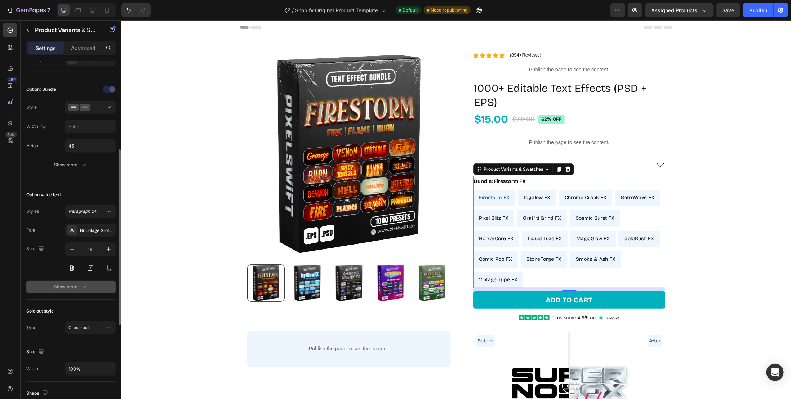
click at [85, 284] on icon "button" at bounding box center [84, 287] width 7 height 7
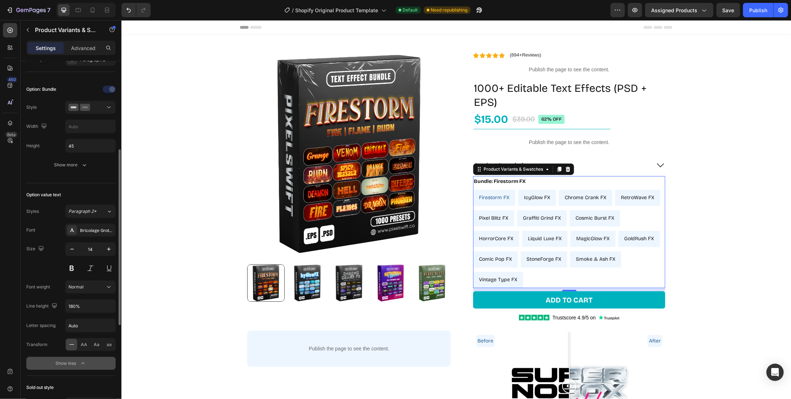
scroll to position [108, 0]
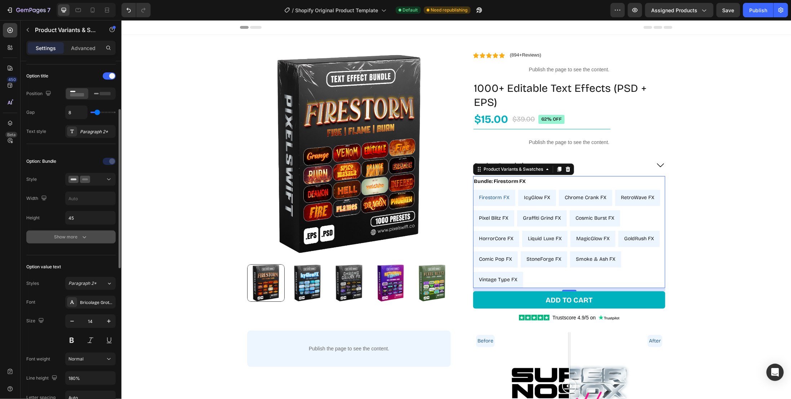
click at [84, 236] on icon "button" at bounding box center [84, 237] width 7 height 7
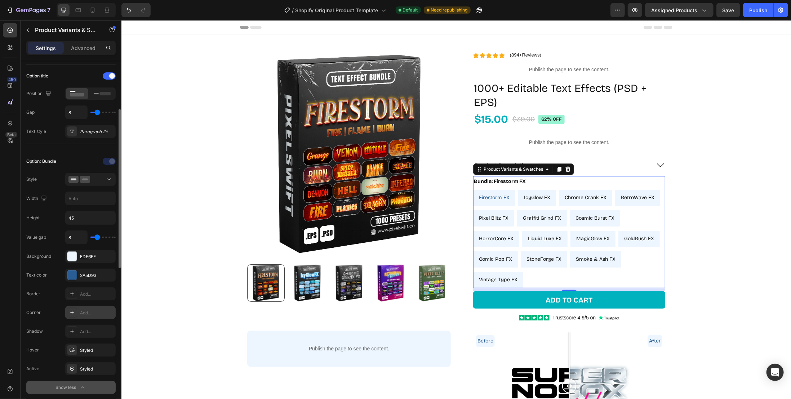
click at [91, 306] on div "Add..." at bounding box center [90, 312] width 50 height 13
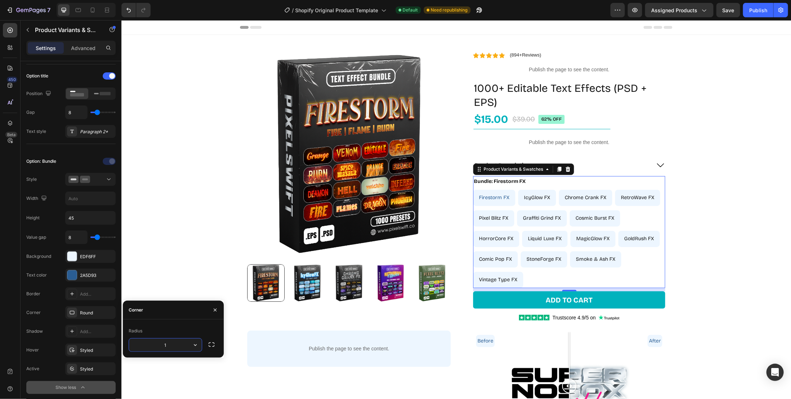
type input "10"
click at [140, 273] on div "Product Images Publish the page to see the content. Custom Code Row Row Row Ico…" at bounding box center [456, 242] width 670 height 414
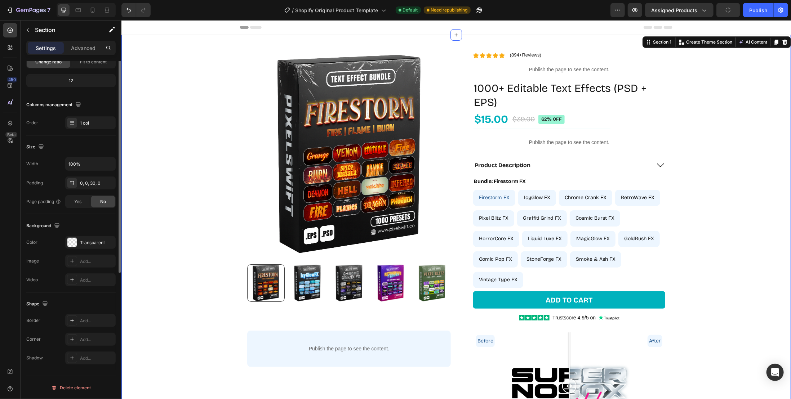
scroll to position [0, 0]
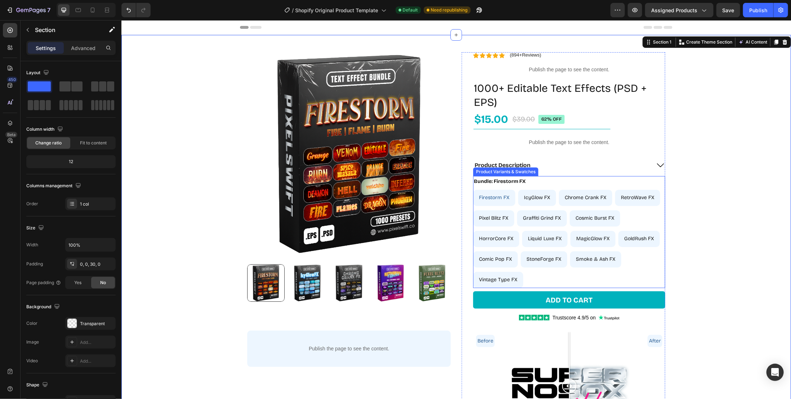
click at [568, 176] on div "Bundle: Firestorm FX Firestorm FX Firestorm FX Firestorm FX IcyGlow FX IcyGlow …" at bounding box center [569, 232] width 192 height 112
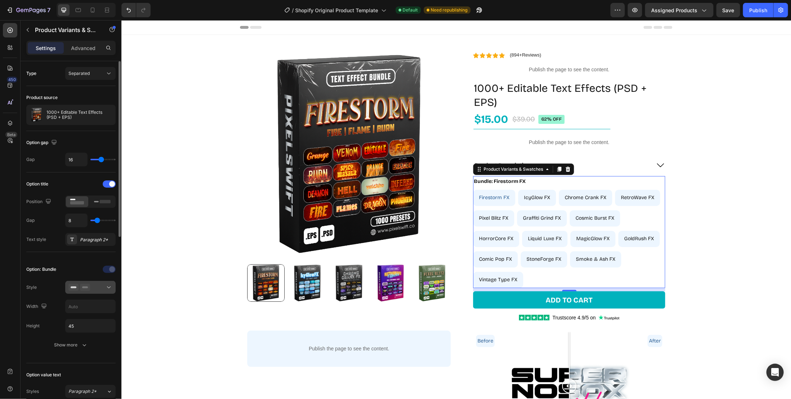
scroll to position [36, 0]
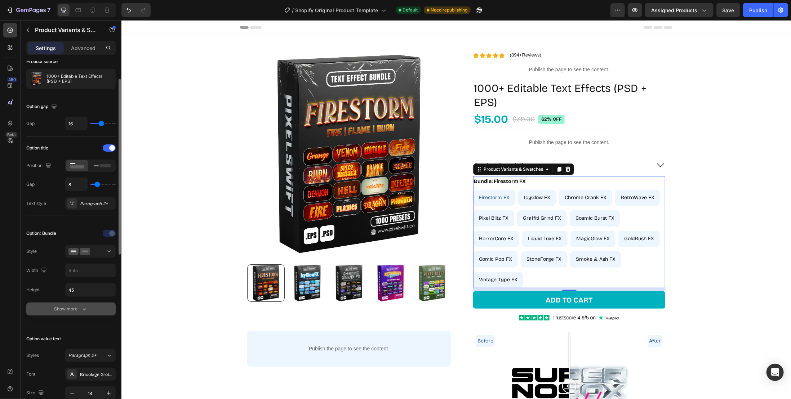
click at [83, 307] on icon "button" at bounding box center [84, 309] width 7 height 7
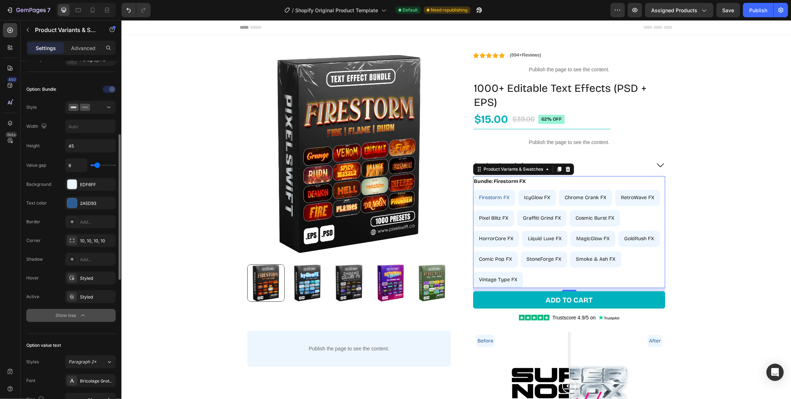
scroll to position [252, 0]
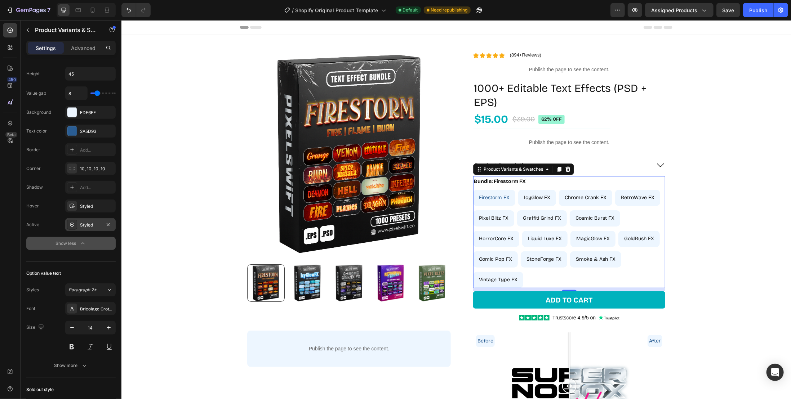
click at [92, 224] on div "Styled" at bounding box center [90, 225] width 21 height 6
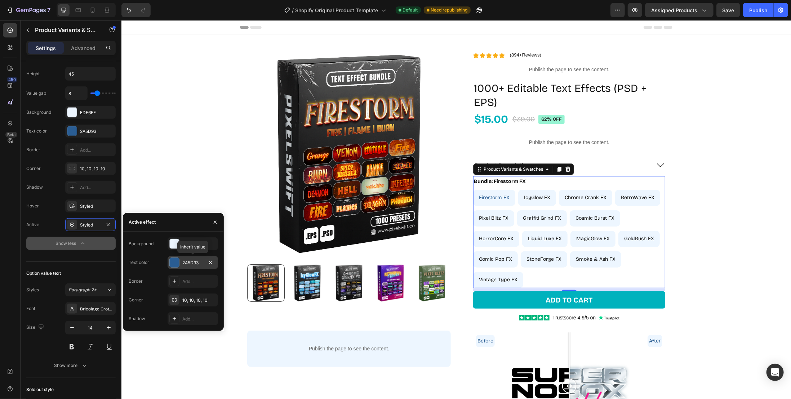
click at [199, 261] on div "2A5D93" at bounding box center [192, 263] width 21 height 6
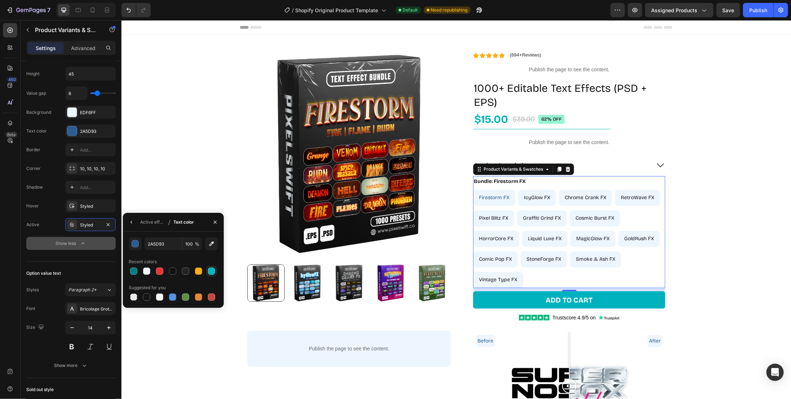
click at [210, 269] on div at bounding box center [211, 271] width 7 height 7
click at [146, 271] on div at bounding box center [146, 271] width 7 height 7
click at [160, 240] on input "EDF6FF" at bounding box center [163, 244] width 37 height 13
type input "fffff"
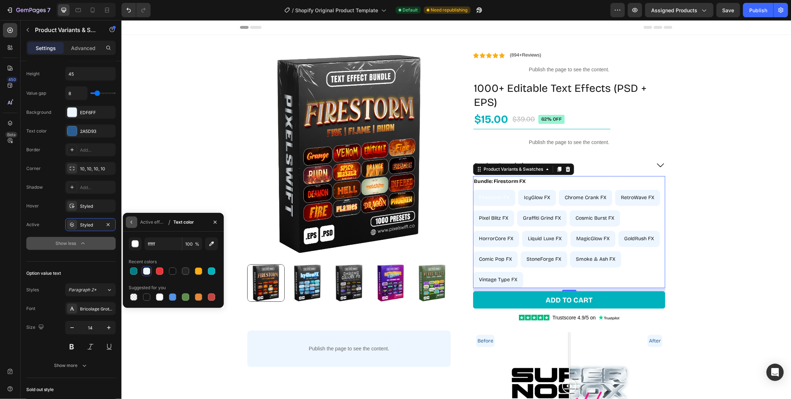
click at [132, 220] on icon "button" at bounding box center [132, 222] width 6 height 6
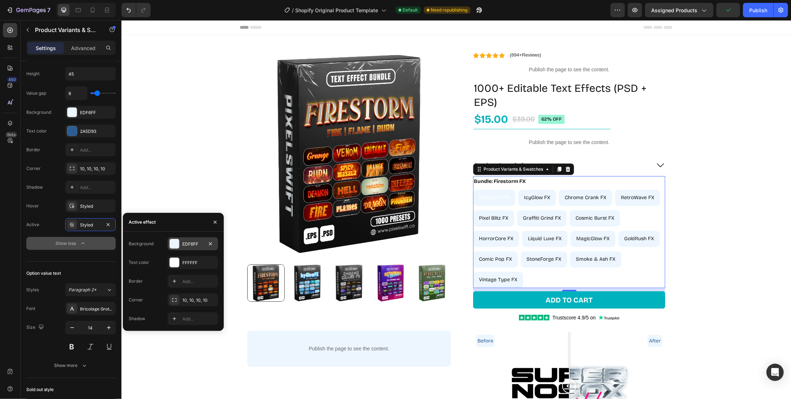
click at [200, 245] on div "EDF6FF" at bounding box center [192, 244] width 21 height 6
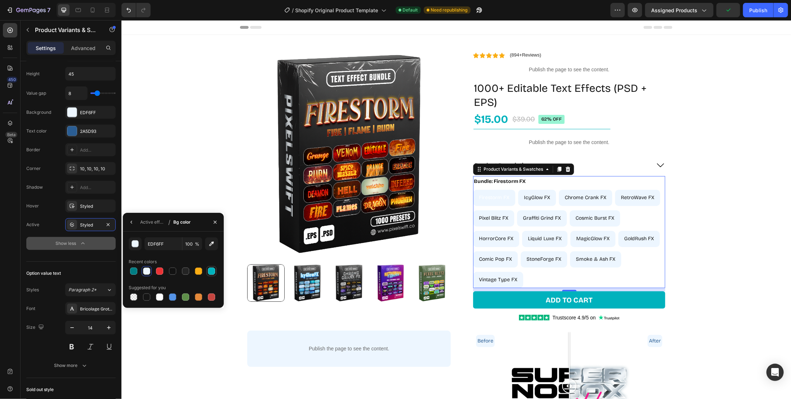
click at [211, 269] on div at bounding box center [211, 271] width 7 height 7
type input "00B2BD"
click at [95, 203] on div "Styled" at bounding box center [90, 206] width 21 height 6
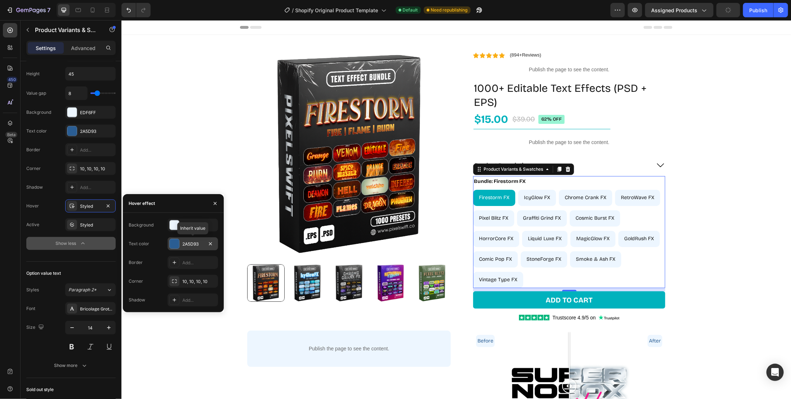
click at [195, 243] on div "2A5D93" at bounding box center [192, 244] width 21 height 6
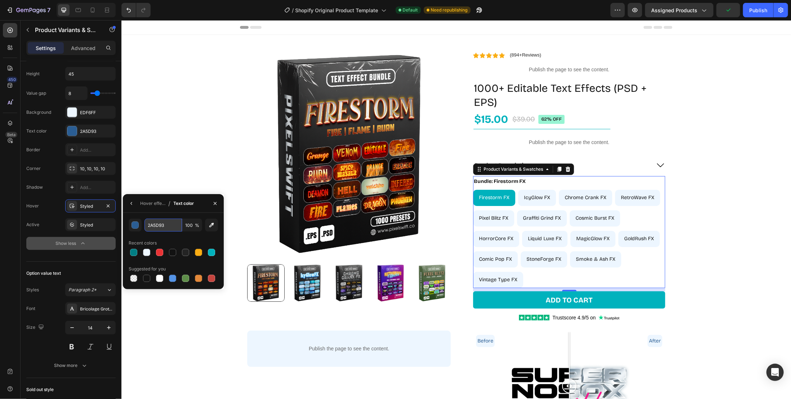
click at [0, 0] on input "2A5D93" at bounding box center [0, 0] width 0 height 0
type input "ffffff"
click at [133, 205] on icon "button" at bounding box center [132, 204] width 6 height 6
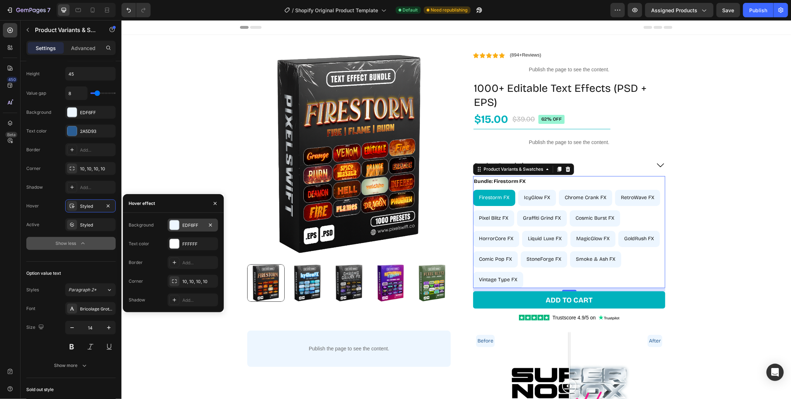
click at [196, 227] on div "EDF6FF" at bounding box center [192, 225] width 21 height 6
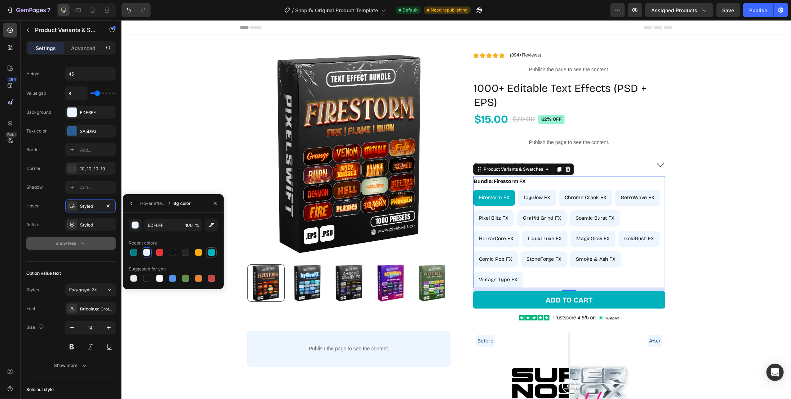
click at [210, 250] on div at bounding box center [211, 252] width 7 height 7
click at [137, 252] on div at bounding box center [133, 252] width 7 height 7
type input "017E84"
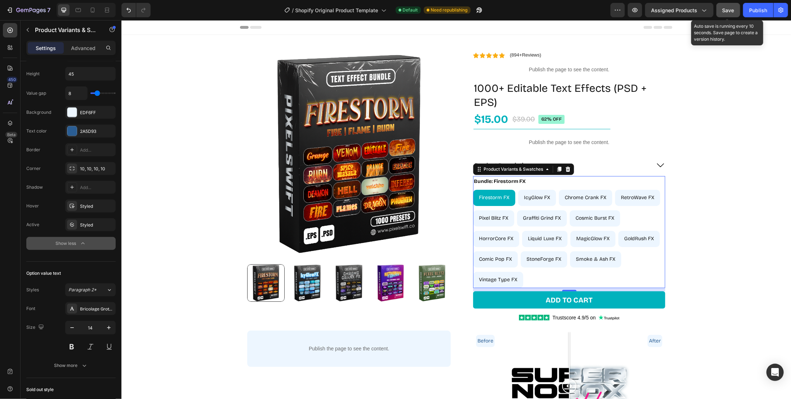
click at [732, 13] on span "Save" at bounding box center [729, 10] width 12 height 6
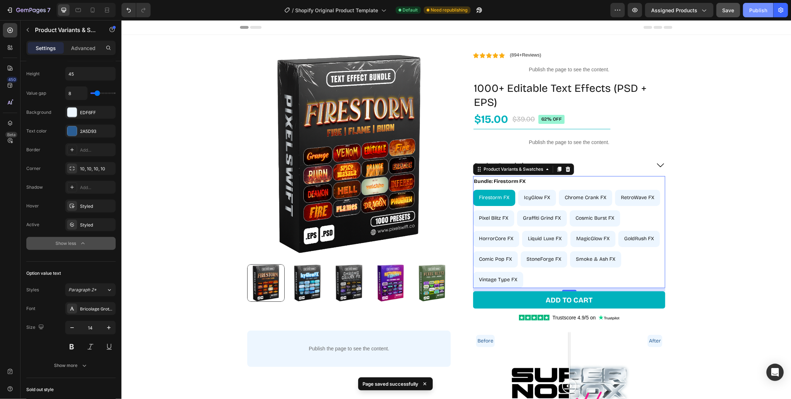
click at [759, 6] on button "Publish" at bounding box center [758, 10] width 30 height 14
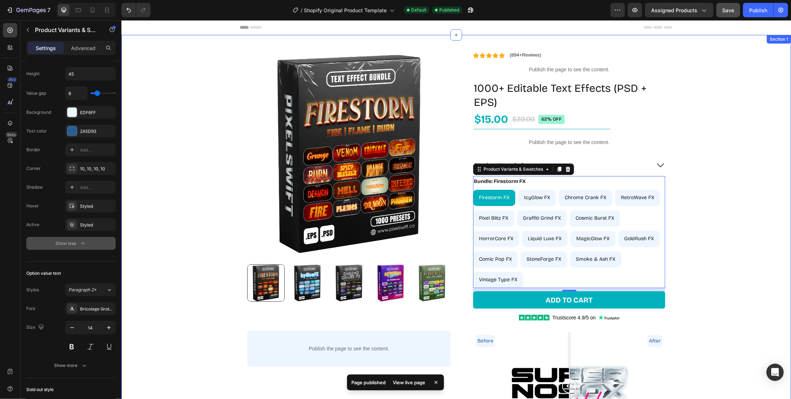
click at [702, 142] on div "Product Images Publish the page to see the content. Custom Code Row Row Row Ico…" at bounding box center [456, 242] width 670 height 414
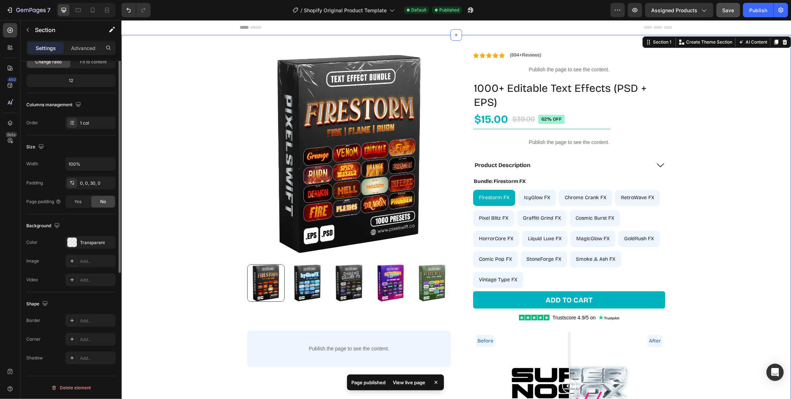
scroll to position [0, 0]
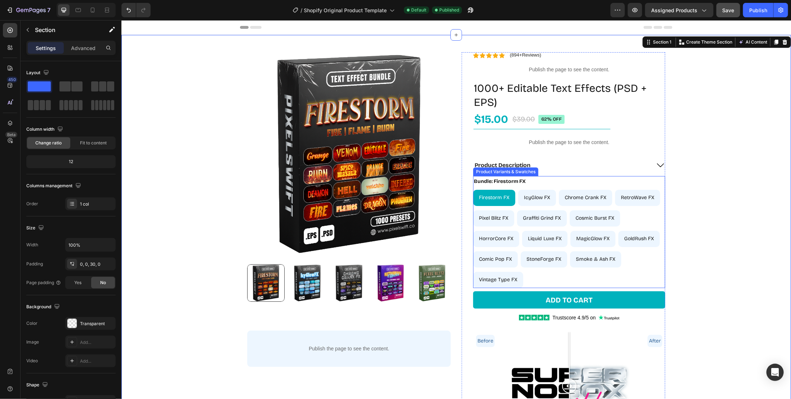
click at [647, 216] on div "Firestorm FX Firestorm FX Firestorm FX IcyGlow FX IcyGlow FX IcyGlow FX Chrome …" at bounding box center [569, 239] width 192 height 98
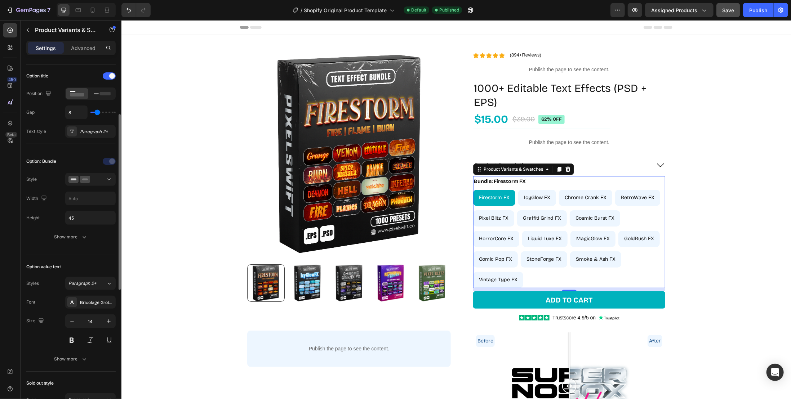
scroll to position [72, 0]
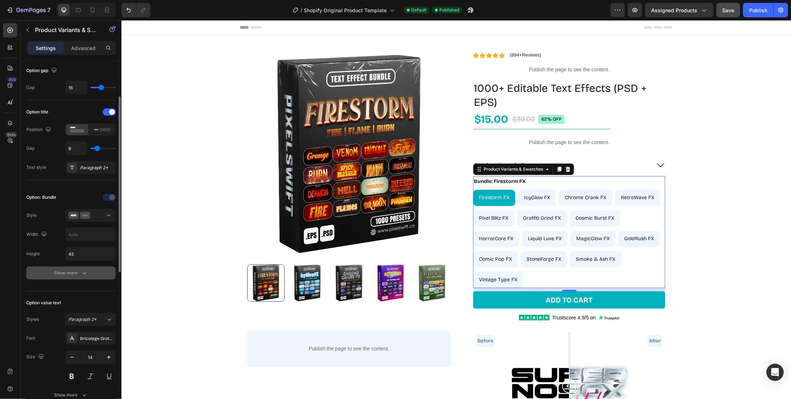
click at [84, 270] on icon "button" at bounding box center [84, 273] width 7 height 7
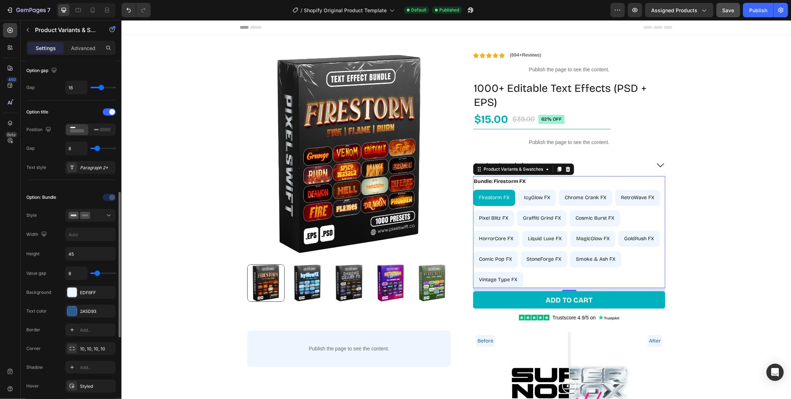
scroll to position [144, 0]
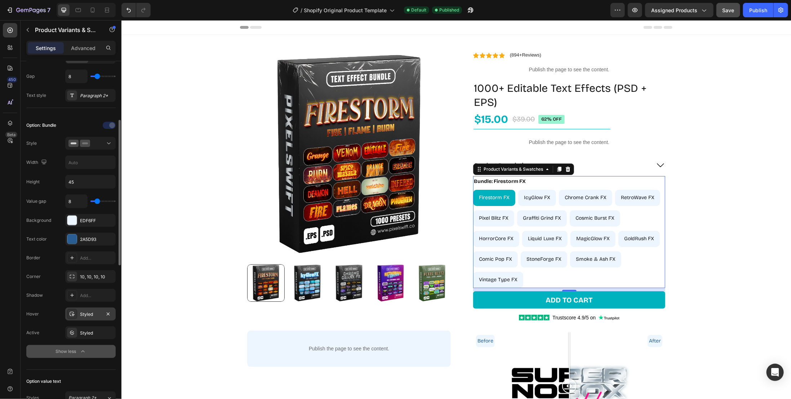
click at [92, 311] on div "Styled" at bounding box center [90, 314] width 21 height 6
click at [86, 218] on div "EDF6FF" at bounding box center [90, 221] width 21 height 6
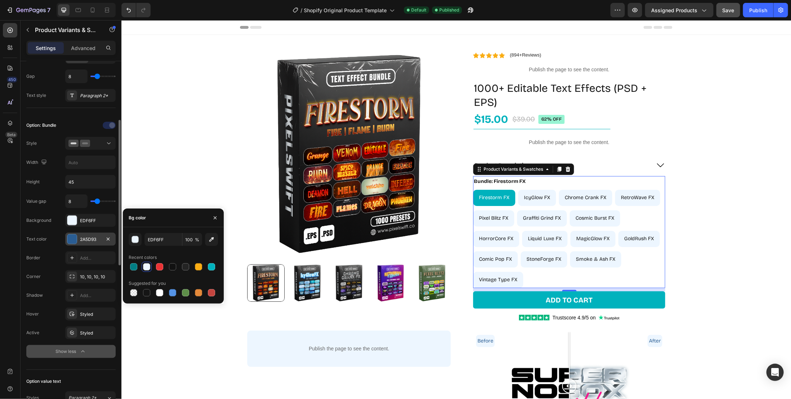
click at [91, 236] on div "2A5D93" at bounding box center [90, 239] width 21 height 6
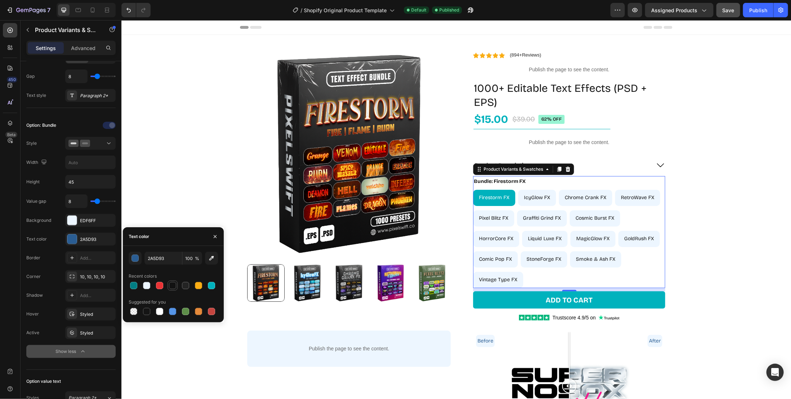
click at [173, 285] on div at bounding box center [172, 285] width 7 height 7
click at [185, 284] on div at bounding box center [185, 285] width 7 height 7
click at [187, 284] on div at bounding box center [185, 285] width 7 height 7
click at [154, 287] on div at bounding box center [173, 286] width 89 height 10
click at [162, 284] on div at bounding box center [159, 285] width 7 height 7
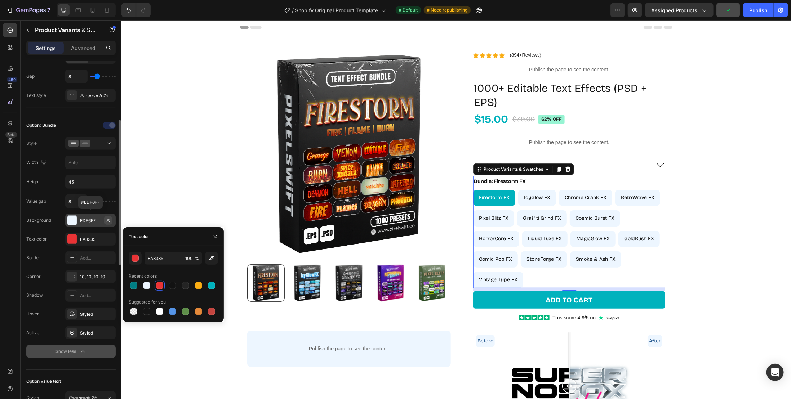
click at [107, 220] on icon "button" at bounding box center [108, 221] width 6 height 6
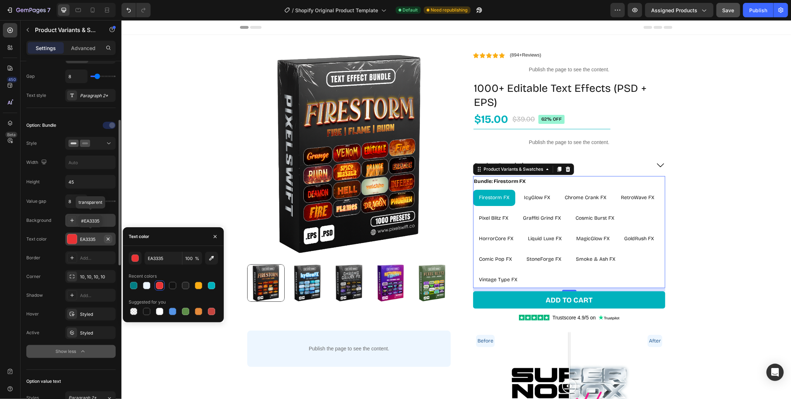
click at [110, 236] on icon "button" at bounding box center [108, 239] width 6 height 6
type input "000000"
click at [90, 218] on div "Add..." at bounding box center [97, 221] width 34 height 6
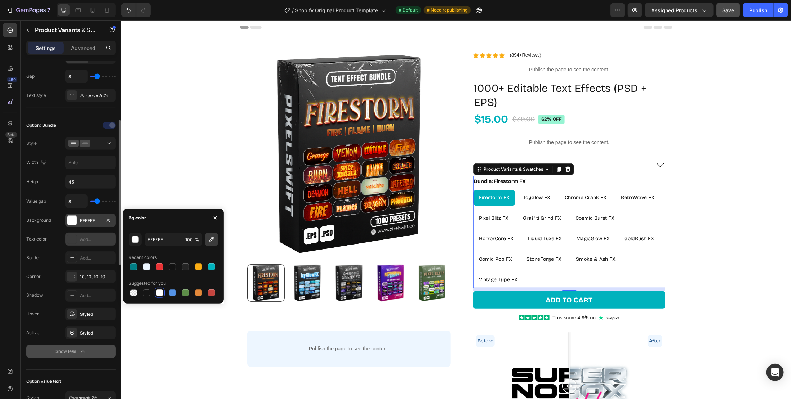
click at [211, 239] on icon "button" at bounding box center [211, 239] width 7 height 7
type input "EDF6FF"
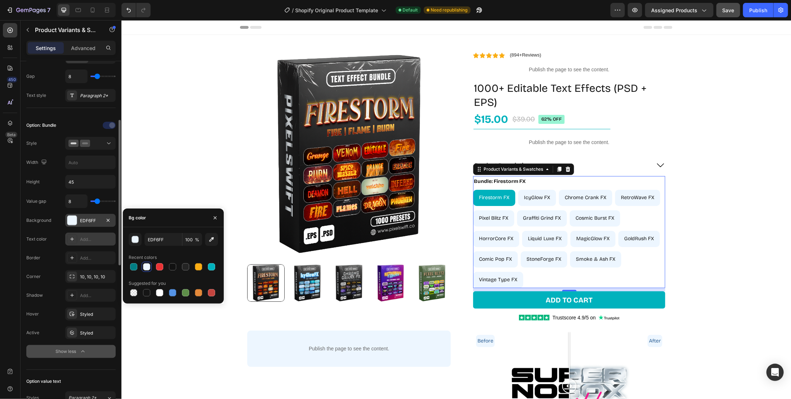
click at [93, 240] on div "Add..." at bounding box center [90, 239] width 50 height 13
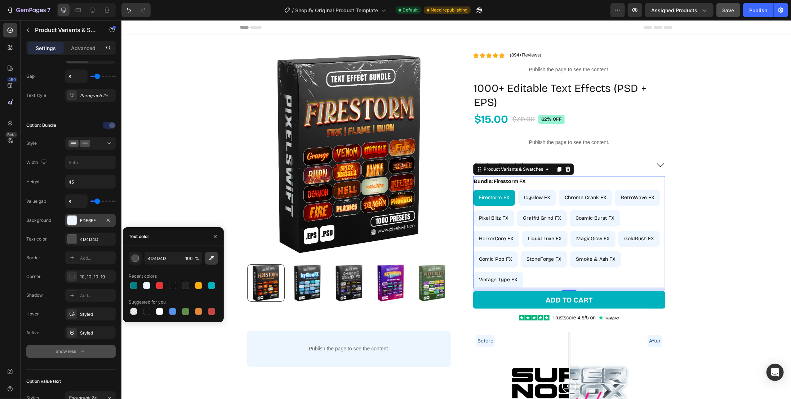
click at [209, 259] on icon "button" at bounding box center [211, 258] width 7 height 7
click at [209, 262] on button "button" at bounding box center [211, 258] width 13 height 13
type input "356699"
click at [87, 313] on div "Styled" at bounding box center [90, 314] width 21 height 6
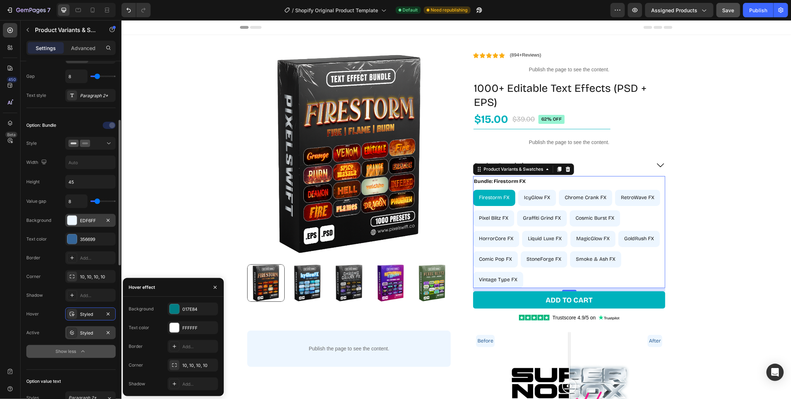
click at [86, 331] on div "Styled" at bounding box center [90, 333] width 21 height 6
click at [90, 312] on div "Styled" at bounding box center [90, 314] width 21 height 6
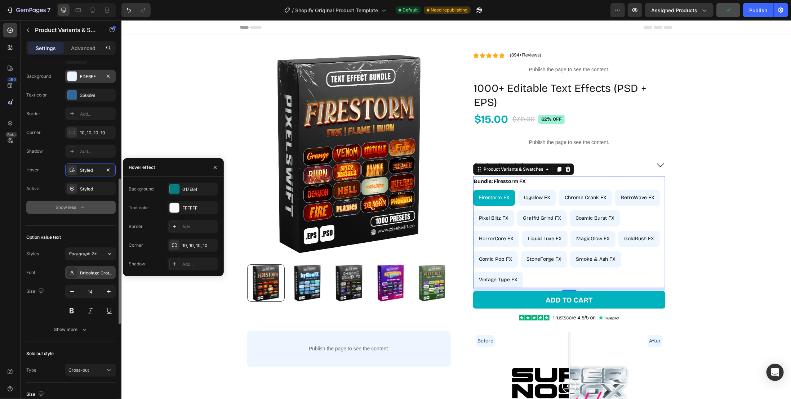
scroll to position [324, 0]
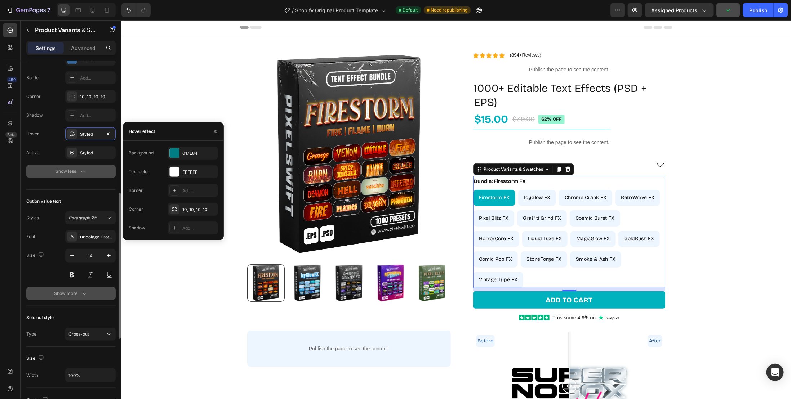
click at [79, 296] on button "Show more" at bounding box center [70, 293] width 89 height 13
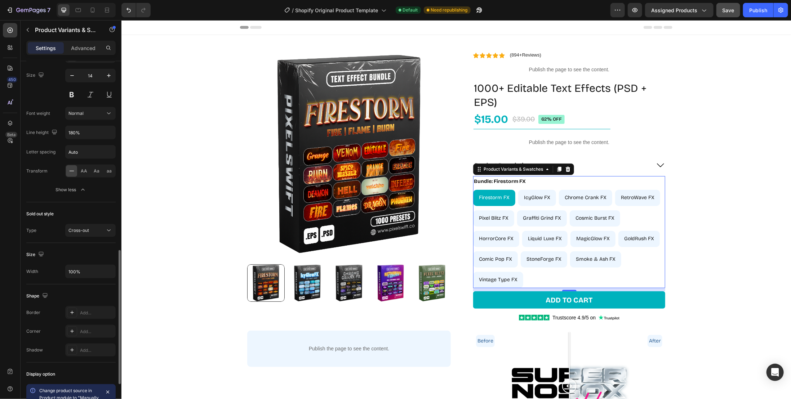
scroll to position [598, 0]
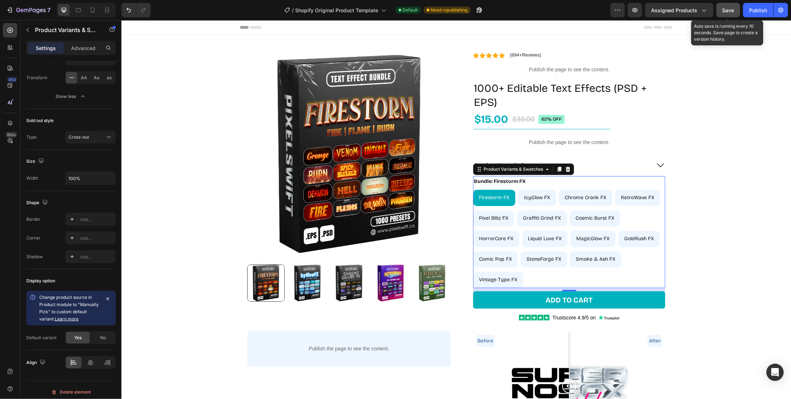
click at [733, 10] on span "Save" at bounding box center [729, 10] width 12 height 6
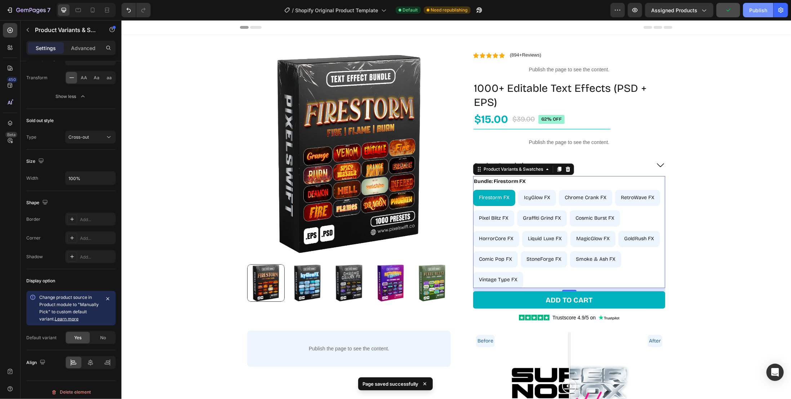
click at [753, 12] on div "Publish" at bounding box center [758, 10] width 18 height 8
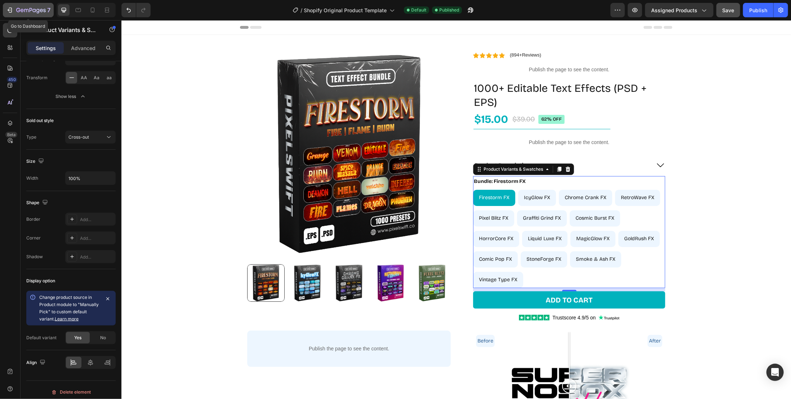
click at [27, 13] on icon "button" at bounding box center [31, 11] width 30 height 6
